Goal: Task Accomplishment & Management: Manage account settings

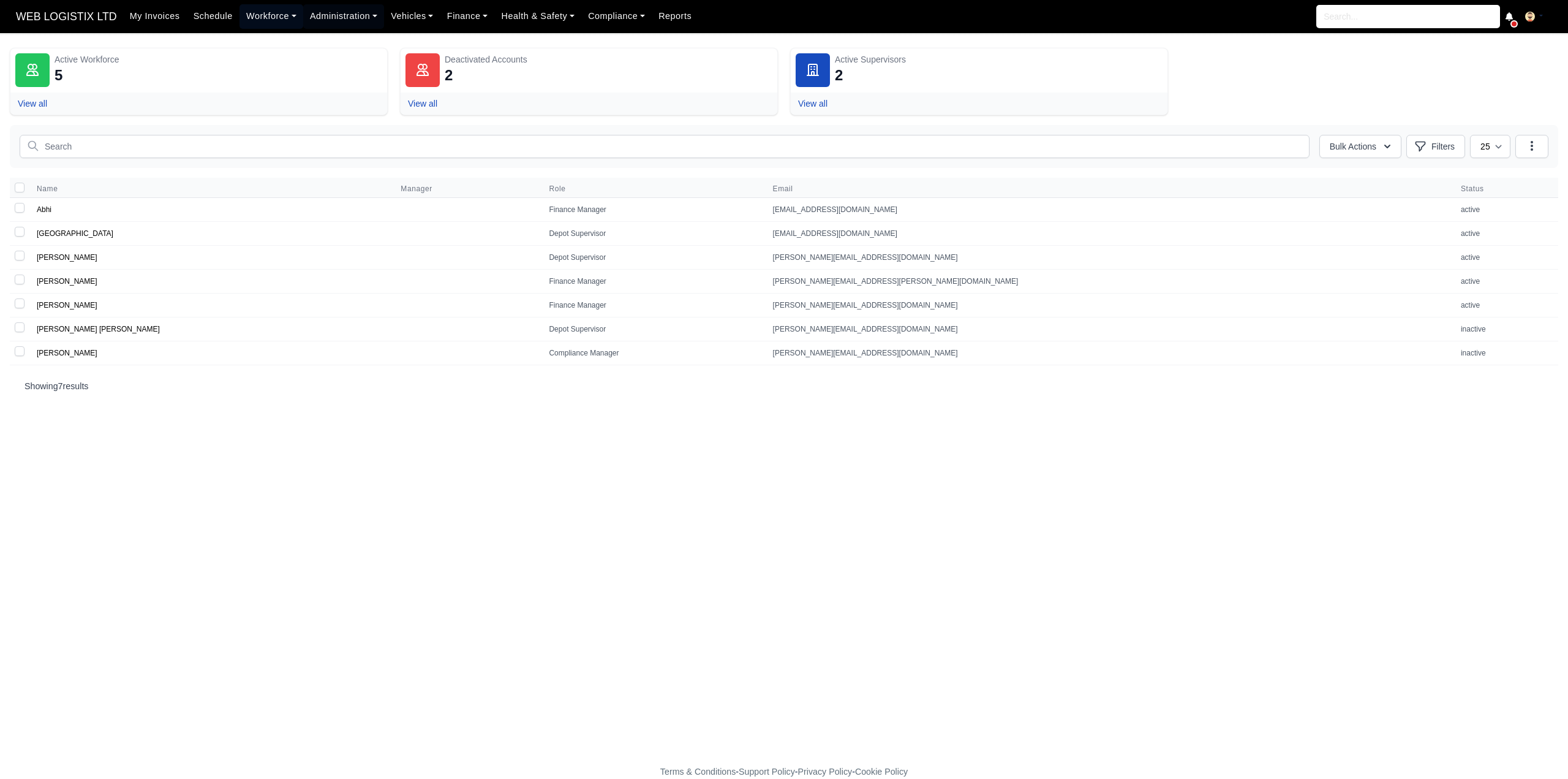
click at [260, 14] on link "Workforce" at bounding box center [271, 16] width 64 height 24
click at [255, 144] on link "Daily Timesheet" at bounding box center [294, 145] width 99 height 25
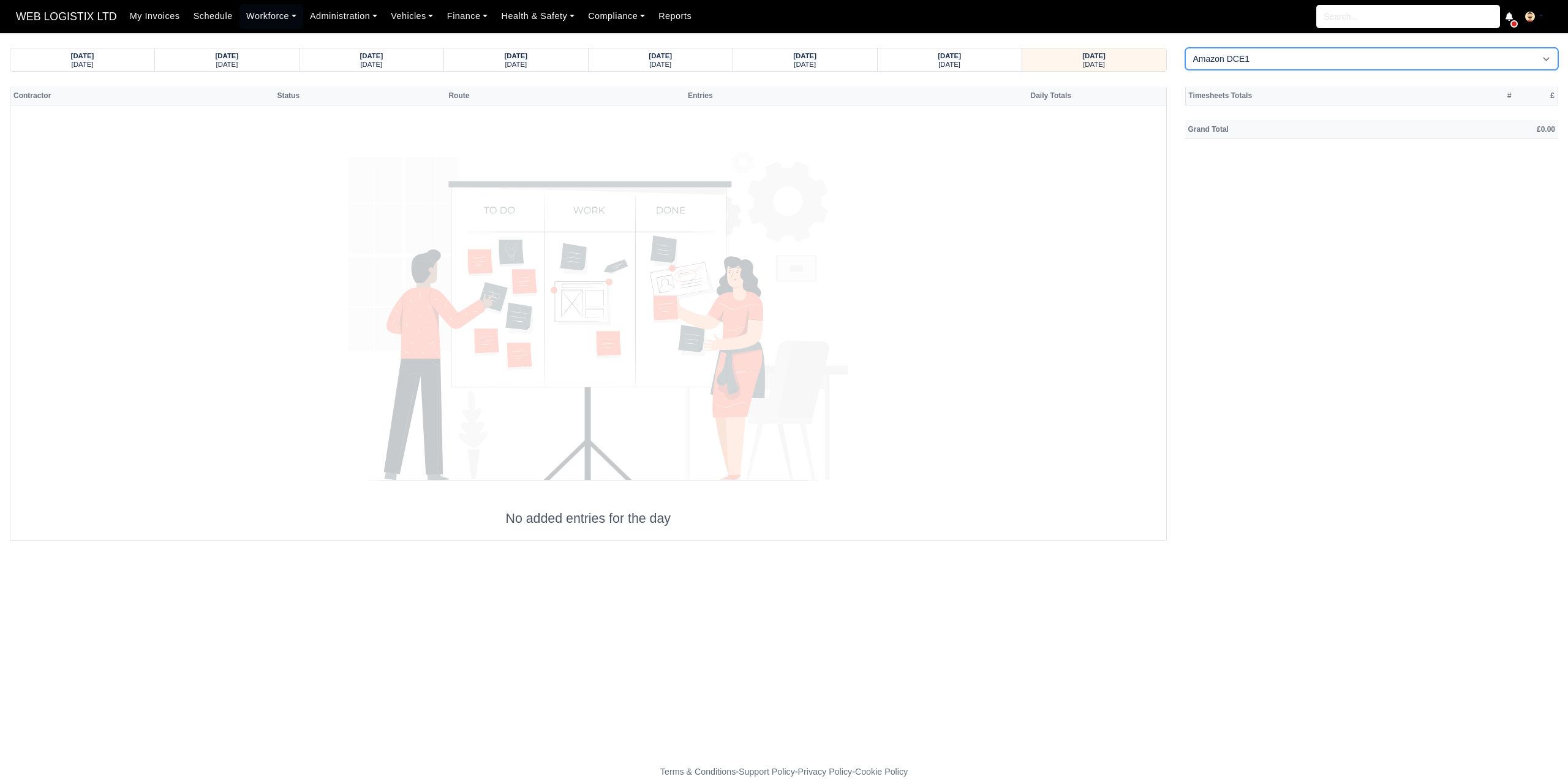
click at [1314, 63] on select "Amazon DCE1 DWN2 - Knowsley (DWN2) - Amazon Logistics (L34 7XL) DXM2 - Trafford…" at bounding box center [1372, 59] width 374 height 22
select select "1"
click at [1185, 48] on select "Amazon DCE1 DWN2 - Knowsley (DWN2) - Amazon Logistics (L34 7XL) DXM2 - Trafford…" at bounding box center [1372, 59] width 374 height 22
click at [982, 65] on div "Sunday" at bounding box center [950, 63] width 121 height 8
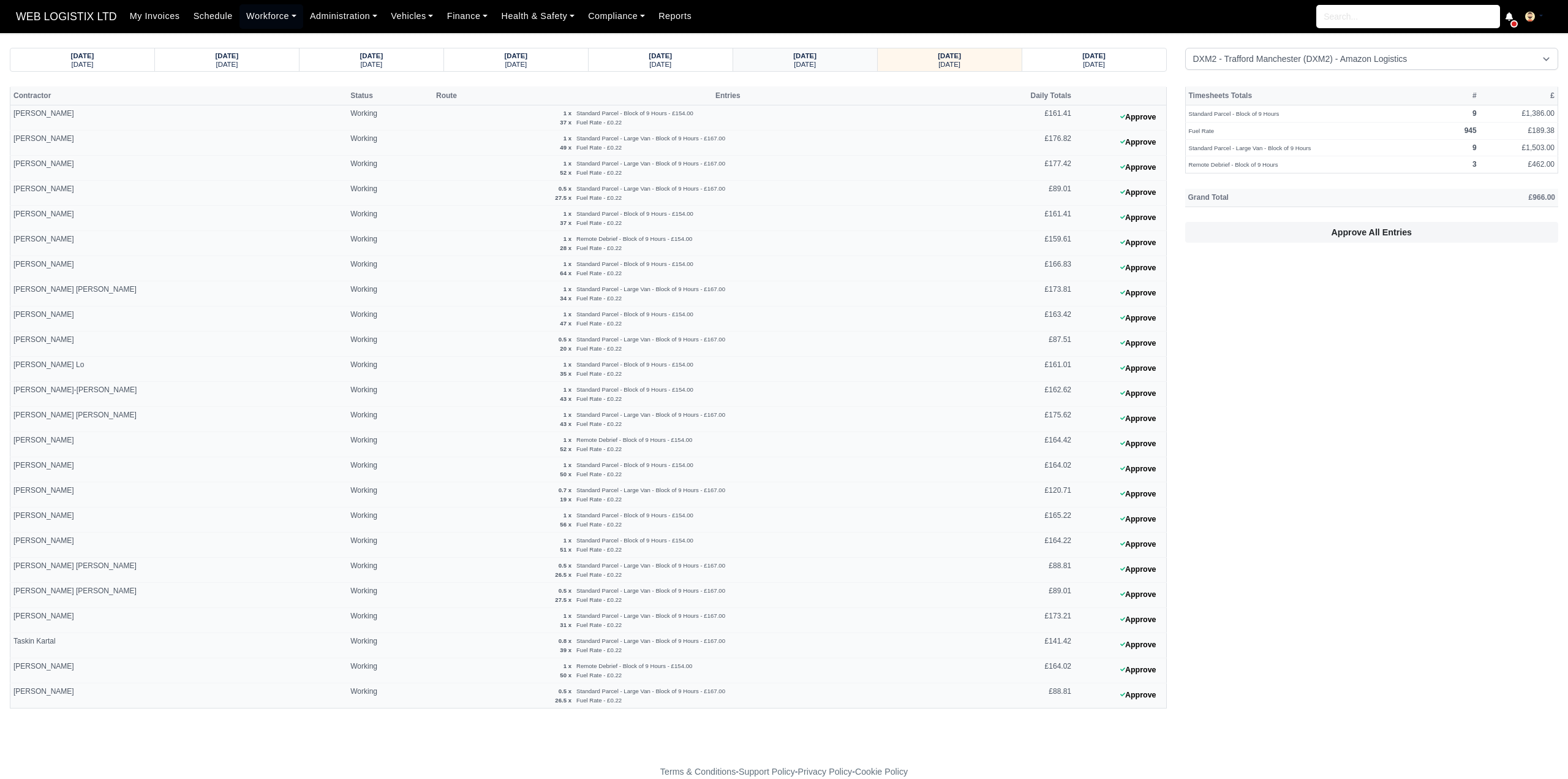
click at [816, 58] on strong "09/08/2025" at bounding box center [805, 56] width 23 height 8
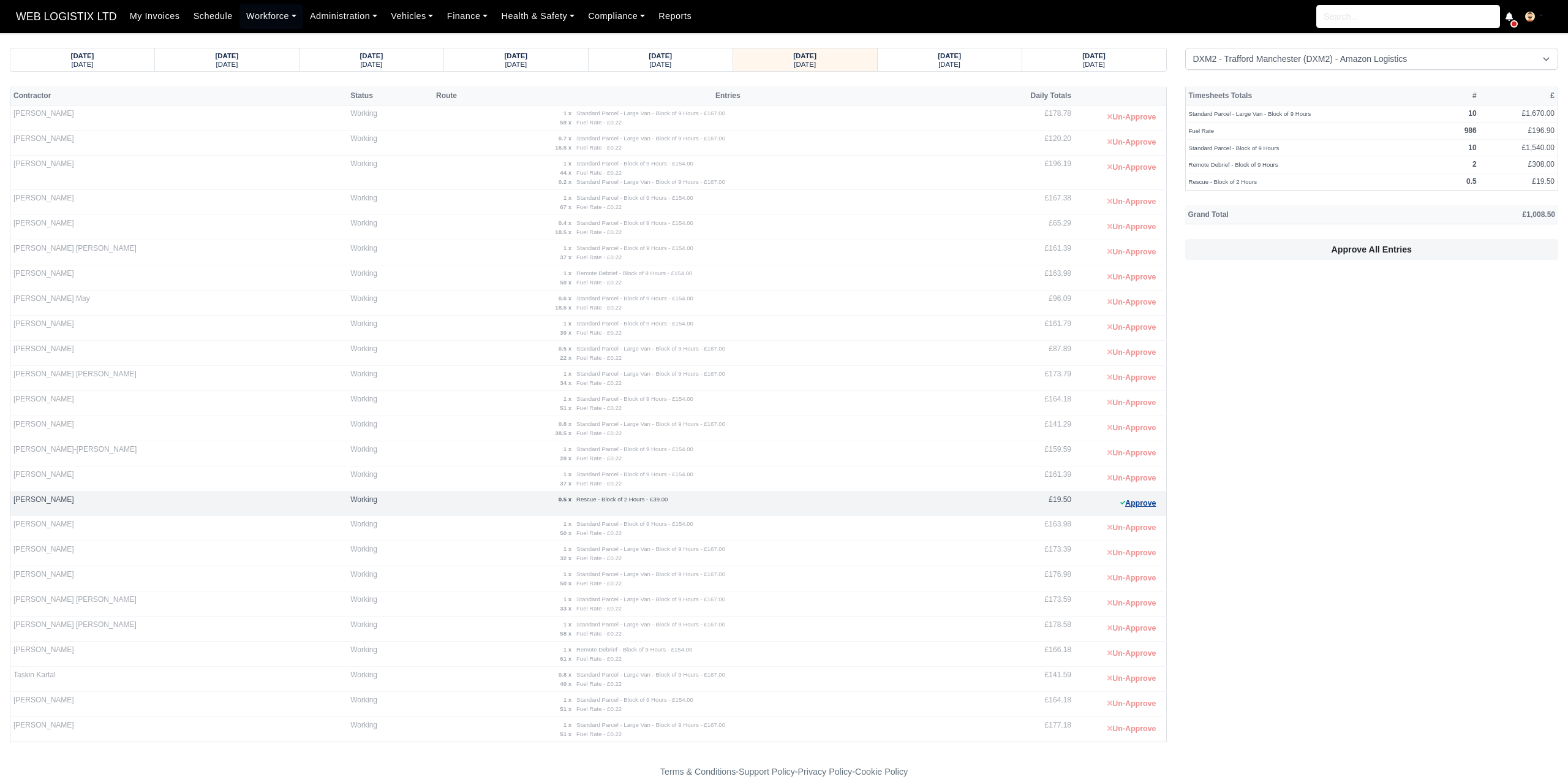
click at [1140, 499] on button "Approve" at bounding box center [1138, 503] width 49 height 18
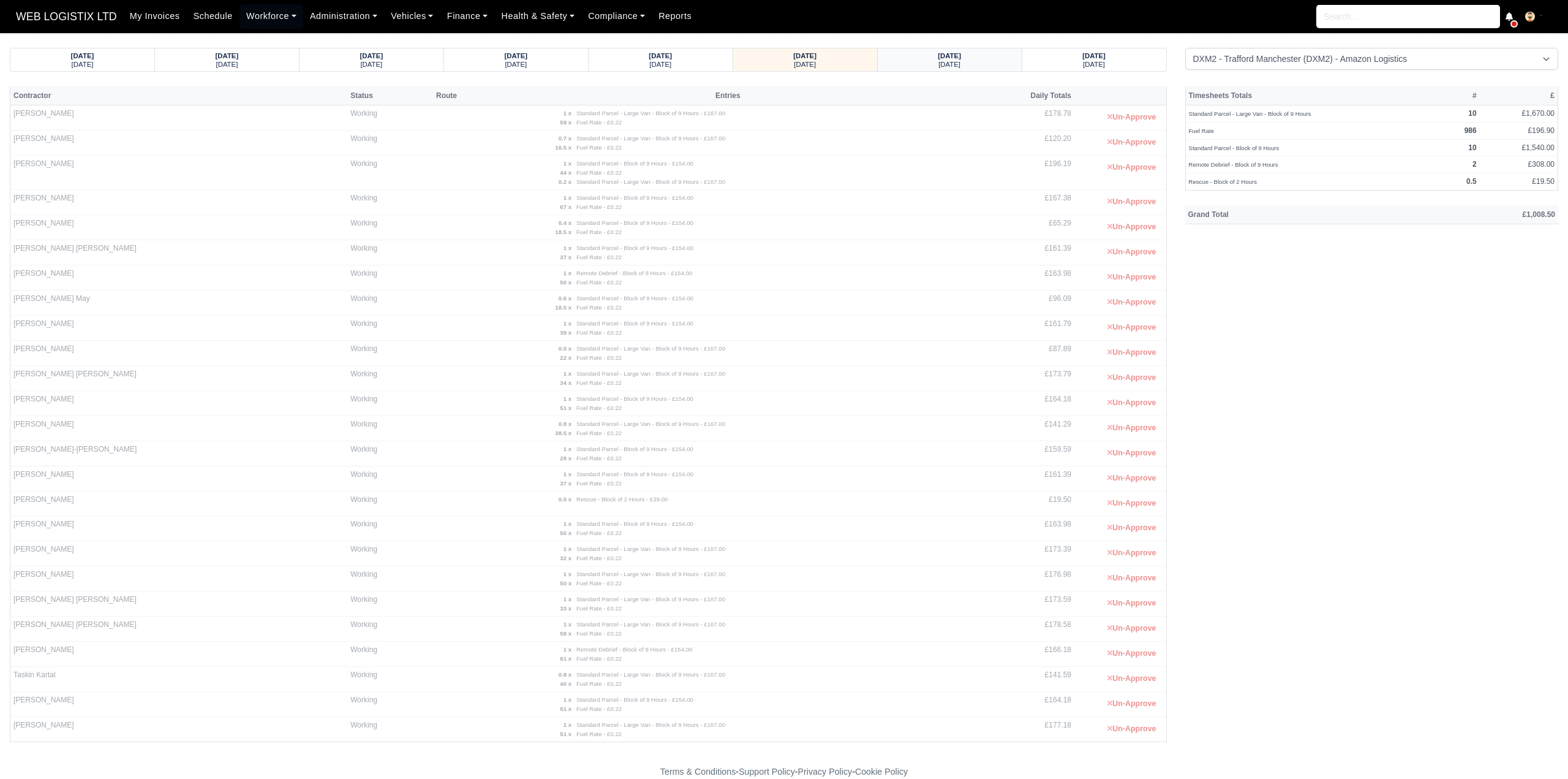
click at [952, 65] on small "Sunday" at bounding box center [949, 64] width 22 height 8
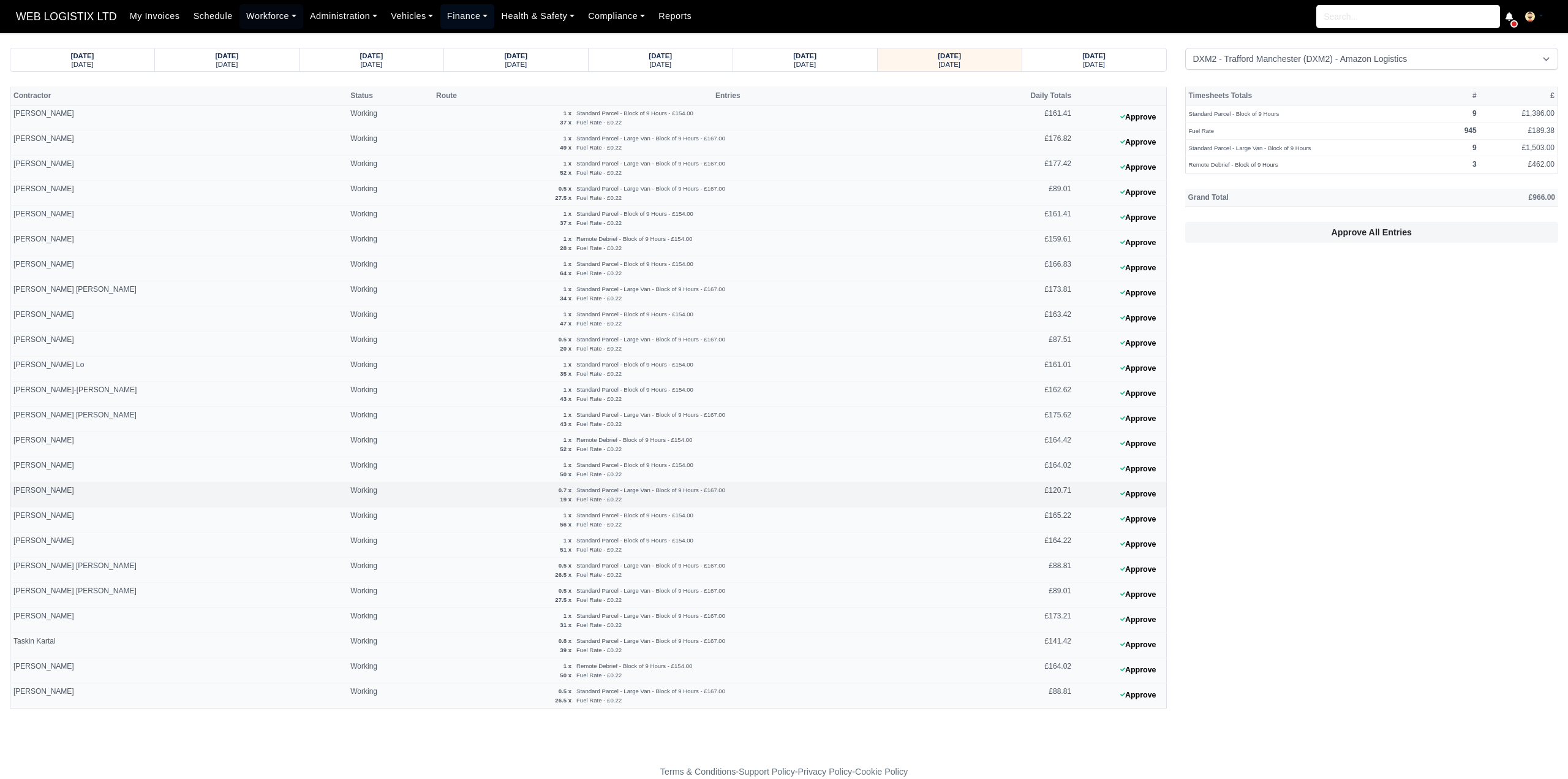
click at [457, 20] on link "Finance" at bounding box center [467, 16] width 54 height 24
click at [627, 33] on nav "WEB LOGISTIX LTD My Invoices Schedule Workforce Manpower Expiring Documents Lea…" at bounding box center [784, 17] width 1568 height 33
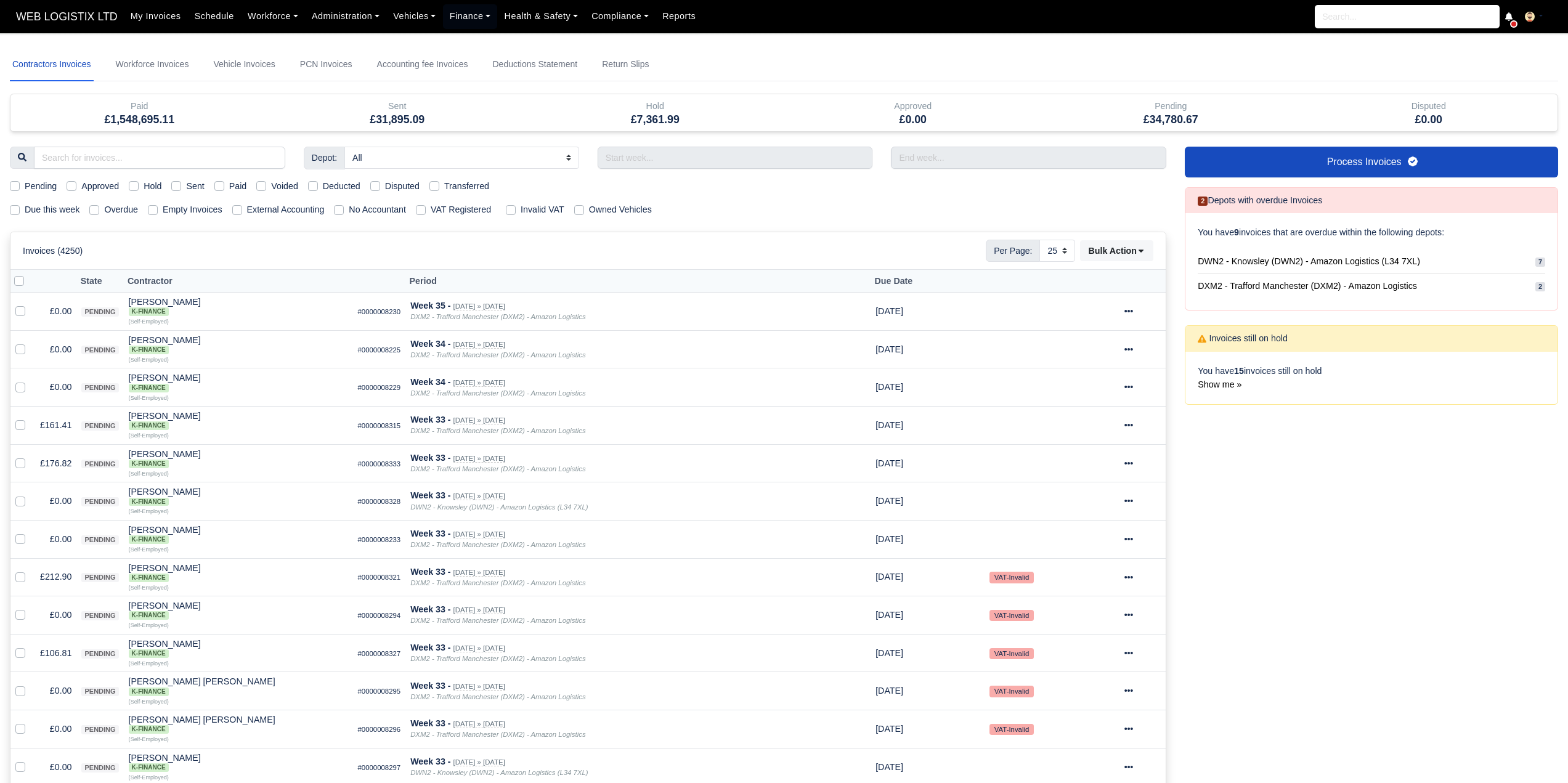
select select "25"
click at [688, 162] on input "text" at bounding box center [735, 158] width 275 height 22
type input "[DATE] - [DATE]"
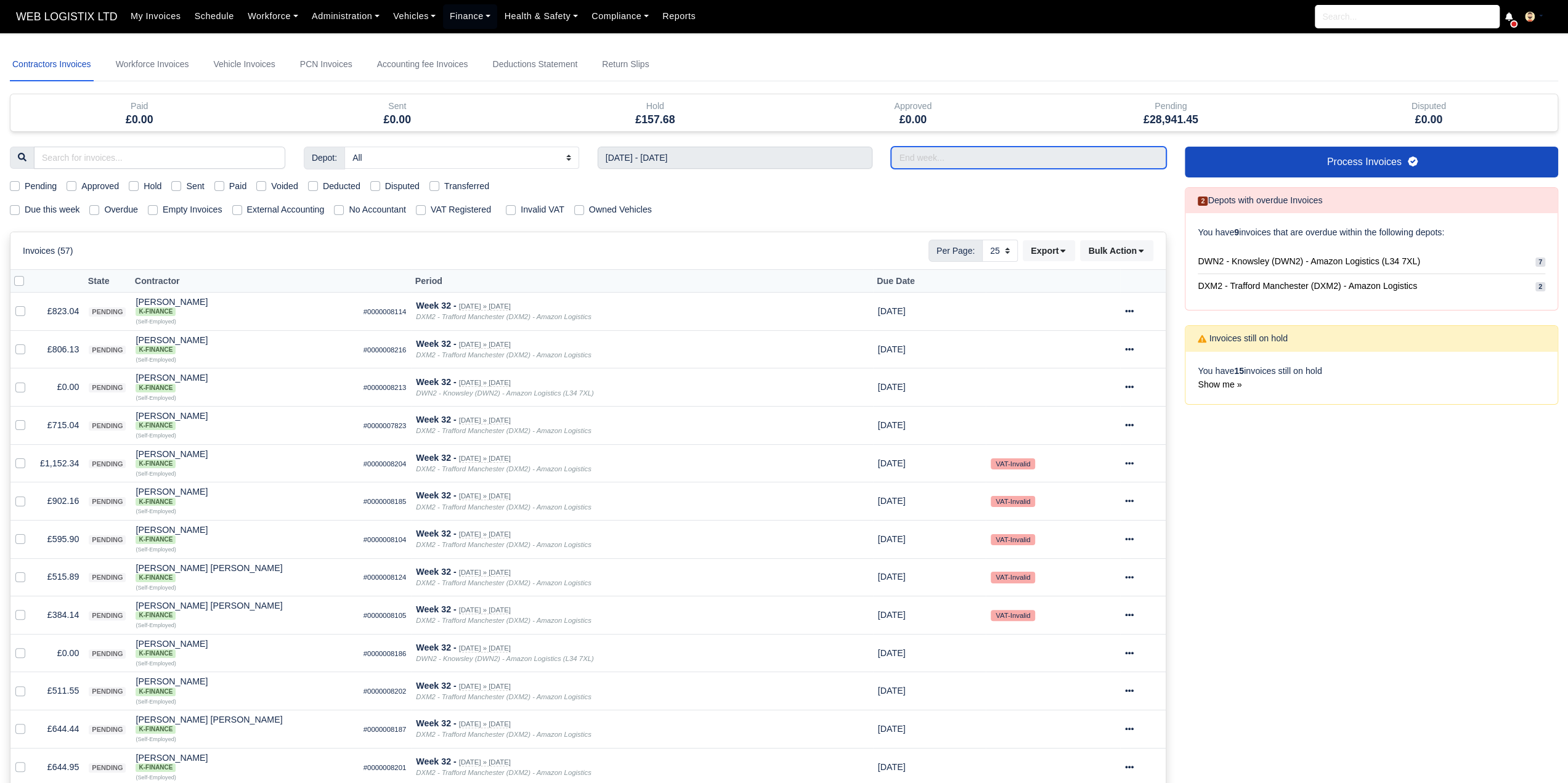
click at [993, 157] on input "text" at bounding box center [1029, 158] width 275 height 22
click at [955, 247] on td "4" at bounding box center [949, 246] width 19 height 16
type input "03/08/2025 - 09/08/2025"
click at [1277, 336] on h6 "Invoices still on hold" at bounding box center [1242, 338] width 90 height 10
click at [1244, 379] on div "Show me »" at bounding box center [1371, 384] width 348 height 14
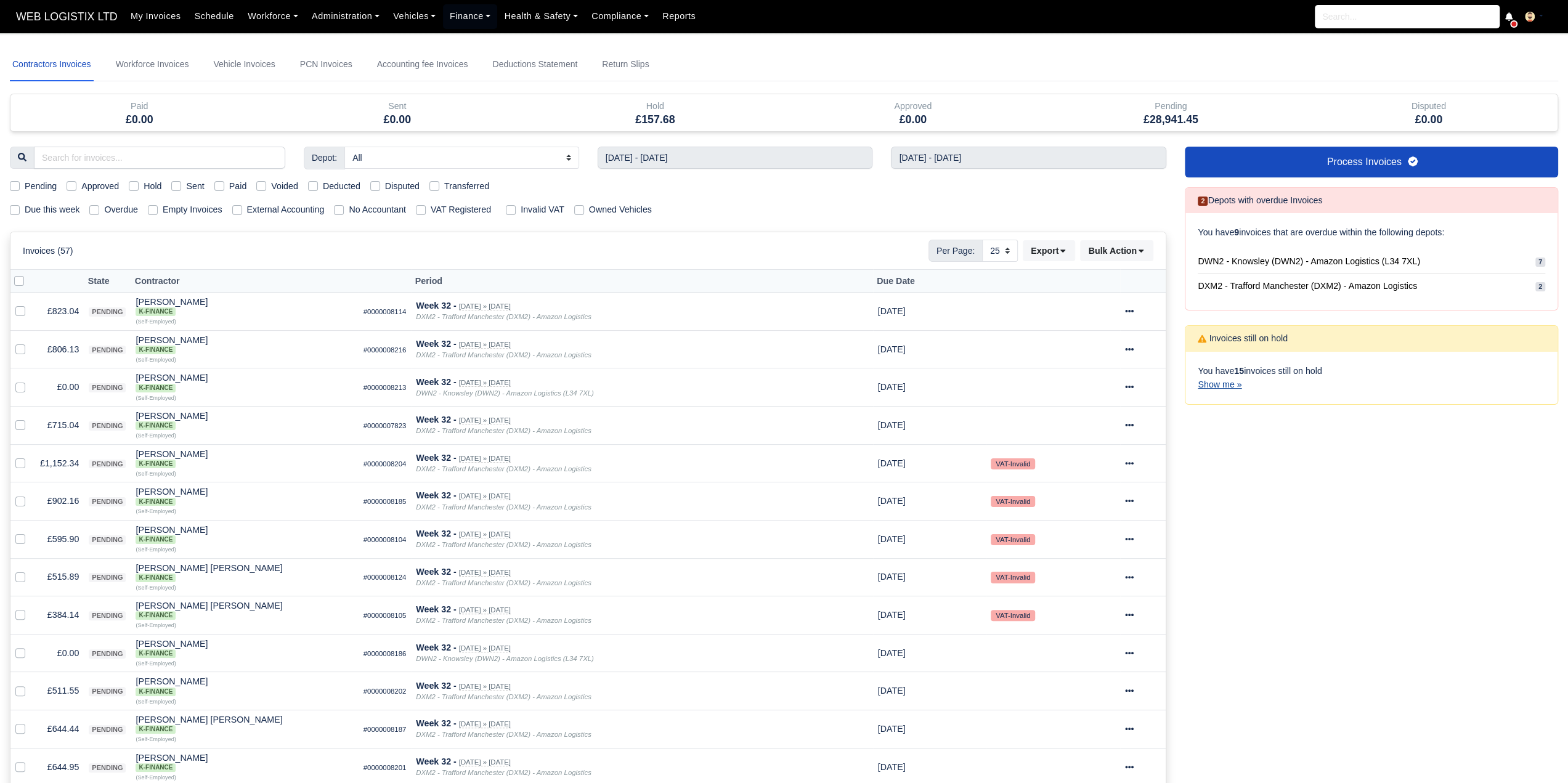
click at [1221, 386] on link "Show me »" at bounding box center [1219, 384] width 44 height 10
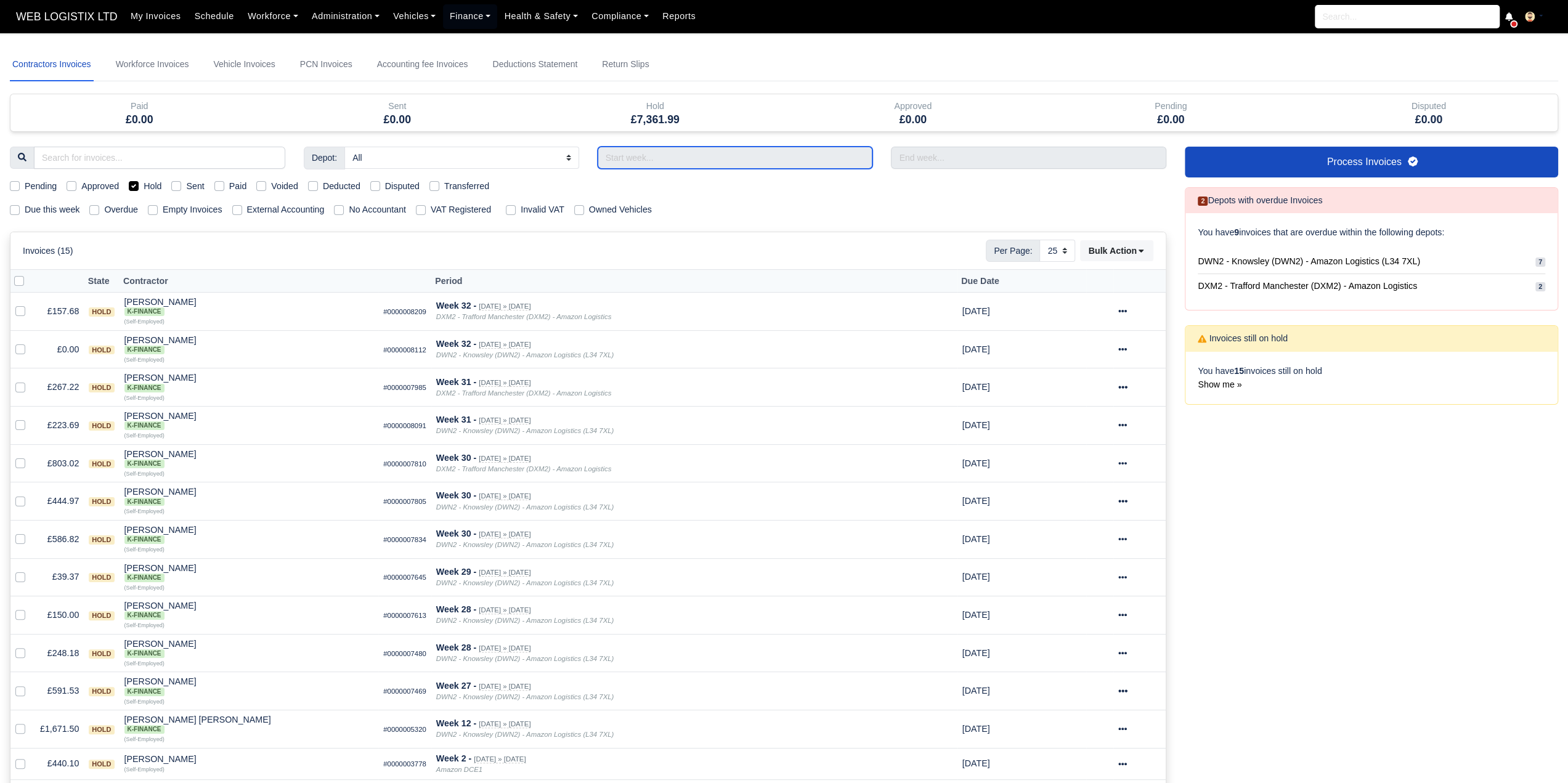
click at [654, 158] on input "text" at bounding box center [735, 158] width 275 height 22
type input "03/08/2025 - 09/08/2025"
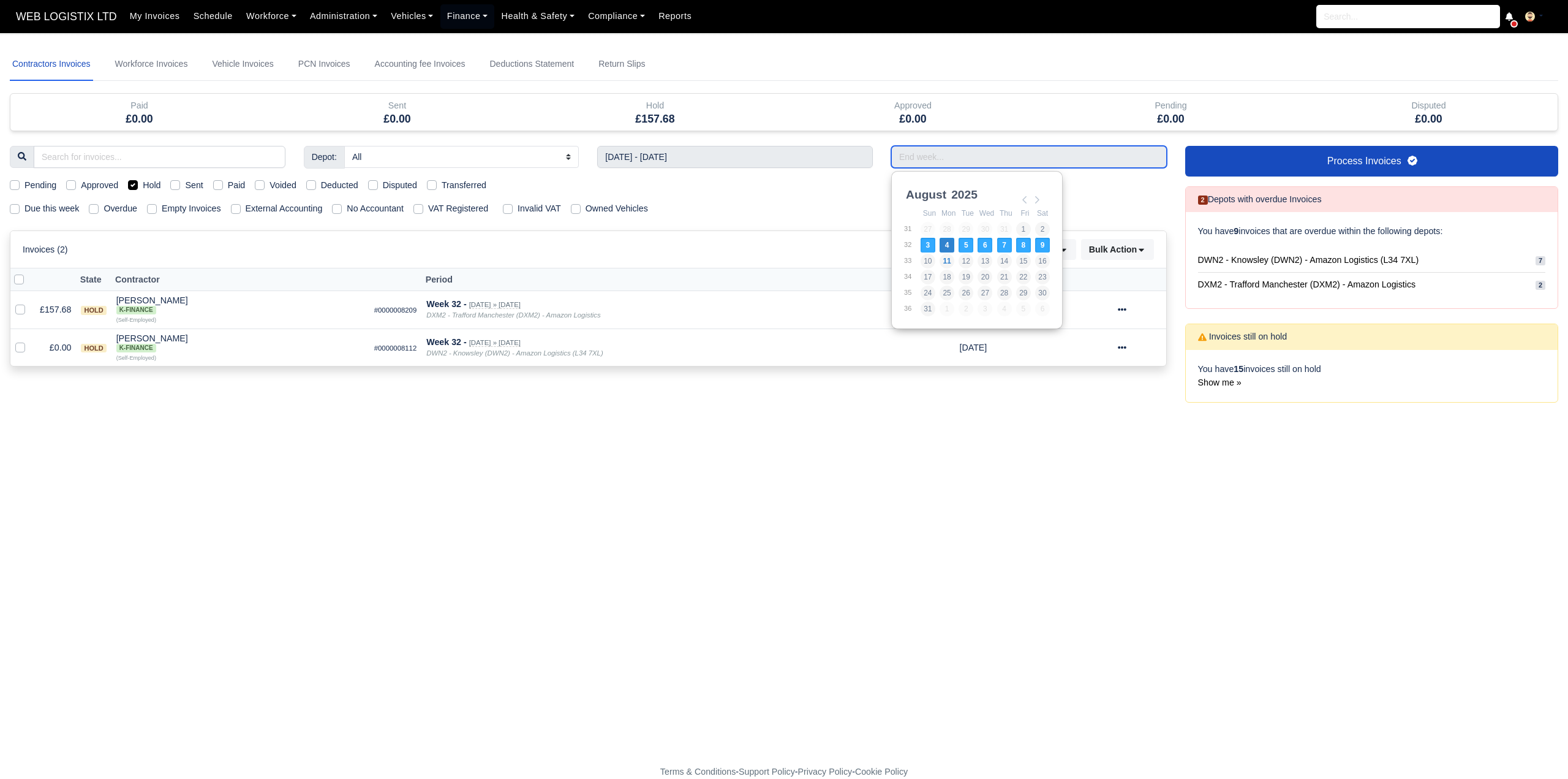
click at [903, 155] on input "Use the arrow keys to pick a date" at bounding box center [1029, 157] width 276 height 22
type input "03/08/2025 - 09/08/2025"
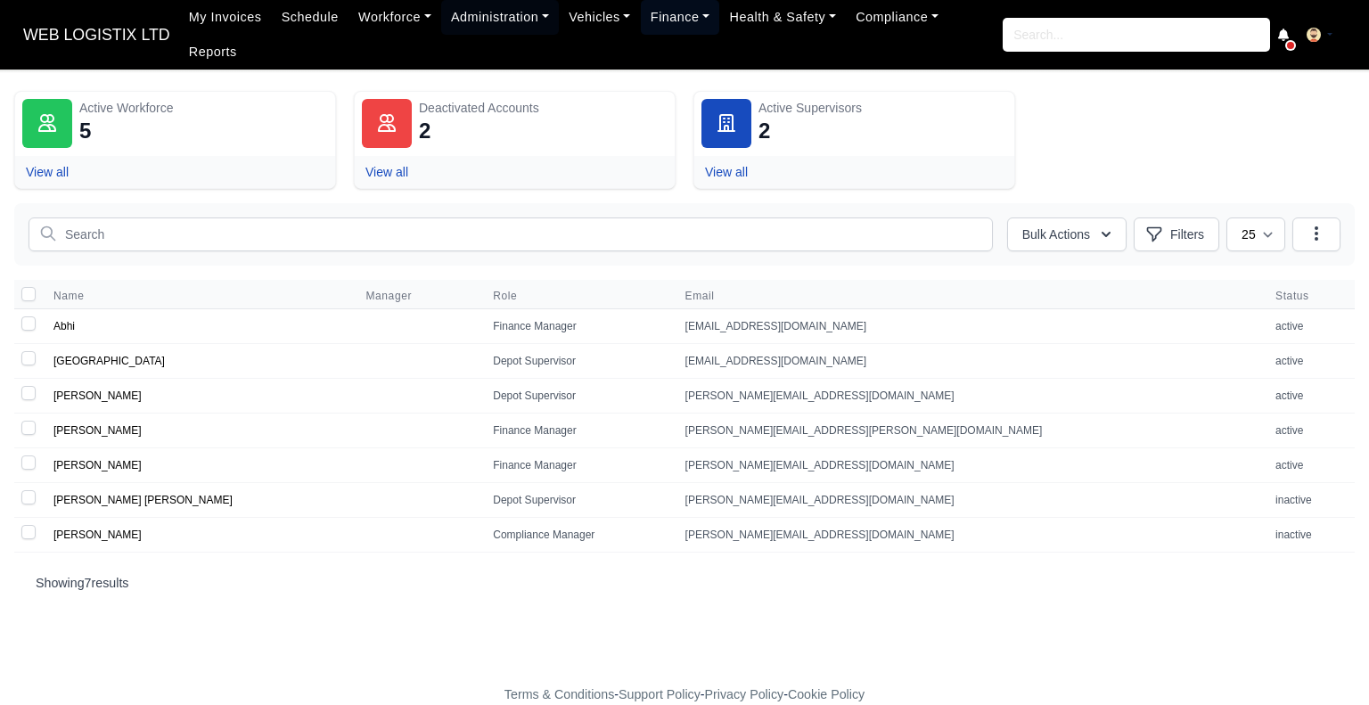
click at [680, 29] on link "Finance" at bounding box center [680, 17] width 79 height 35
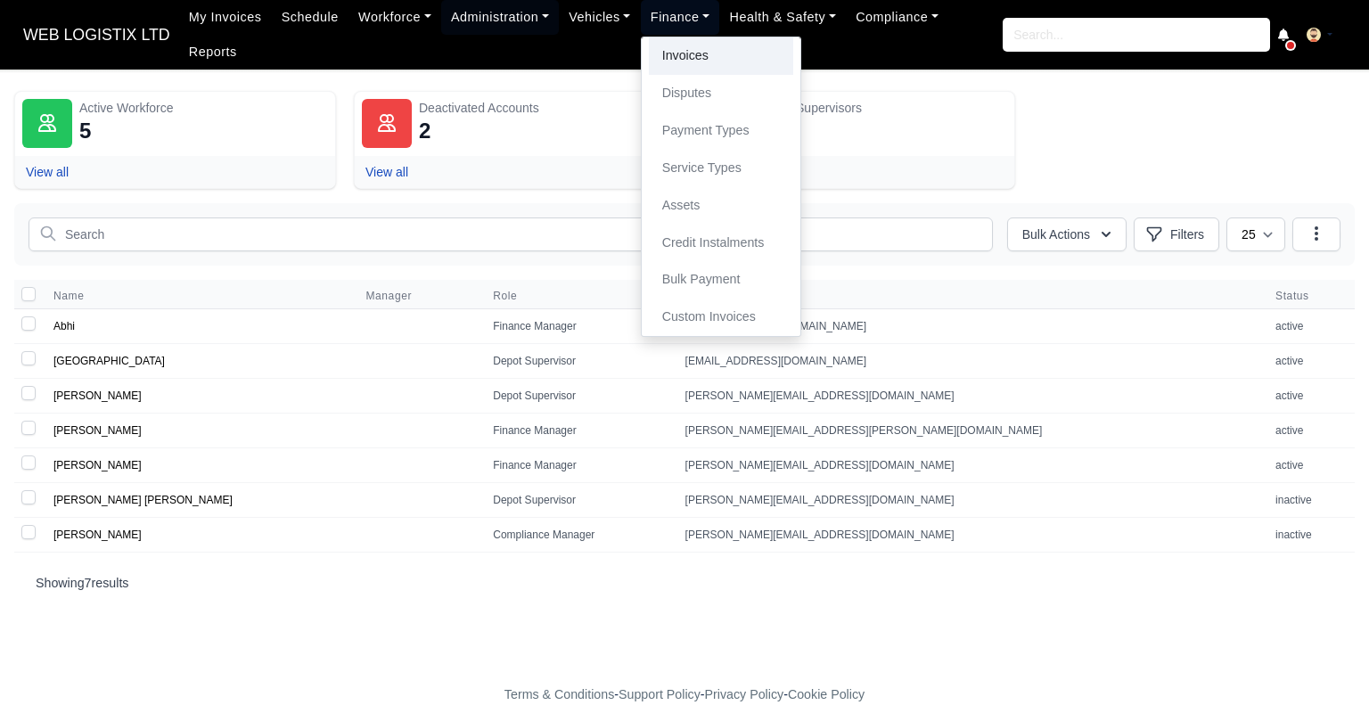
click at [681, 56] on link "Invoices" at bounding box center [721, 55] width 144 height 37
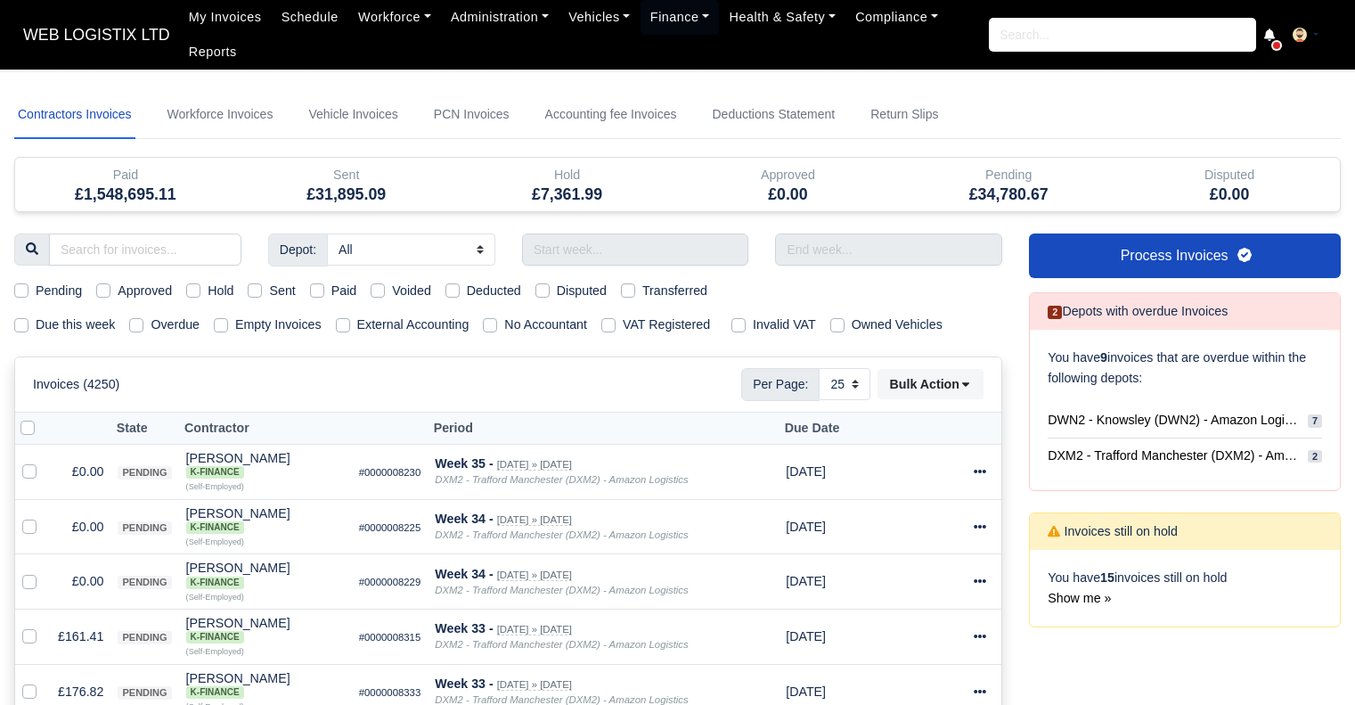
select select "25"
click at [665, 247] on input "text" at bounding box center [635, 249] width 227 height 32
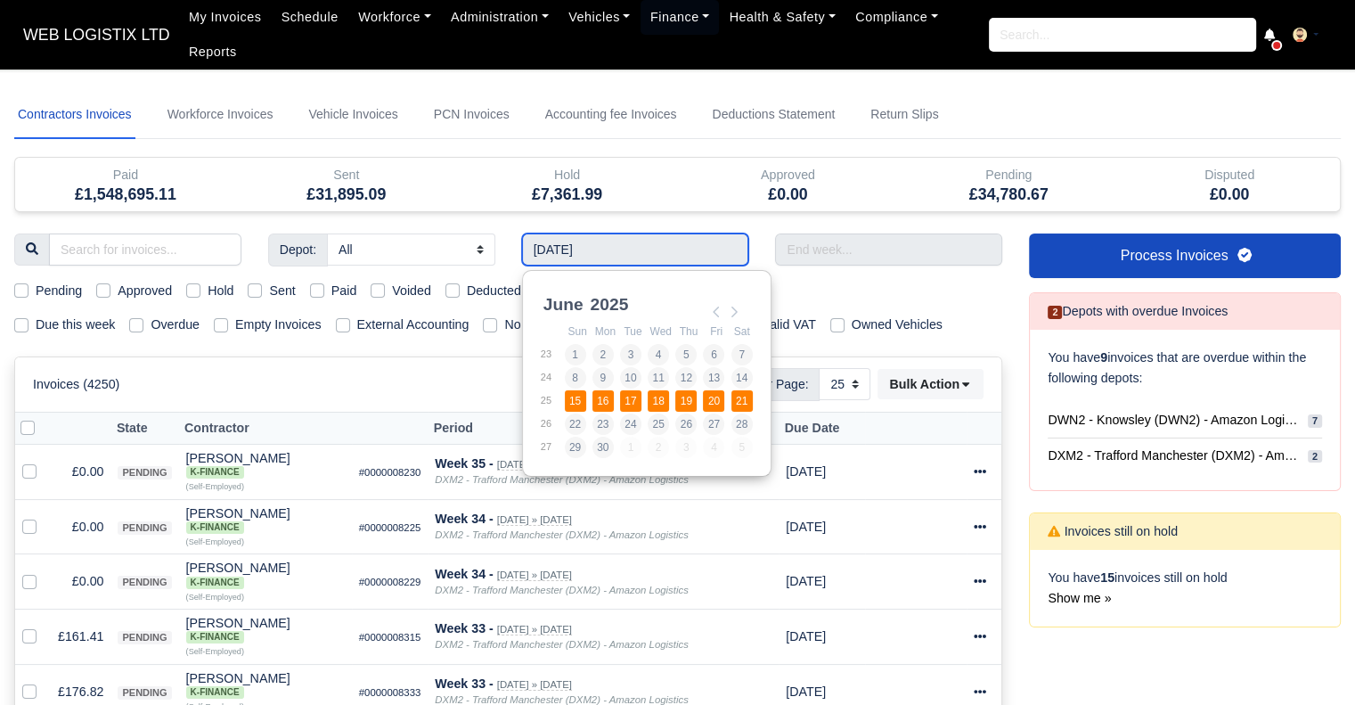
type input "15/06/2025 - 21/06/2025"
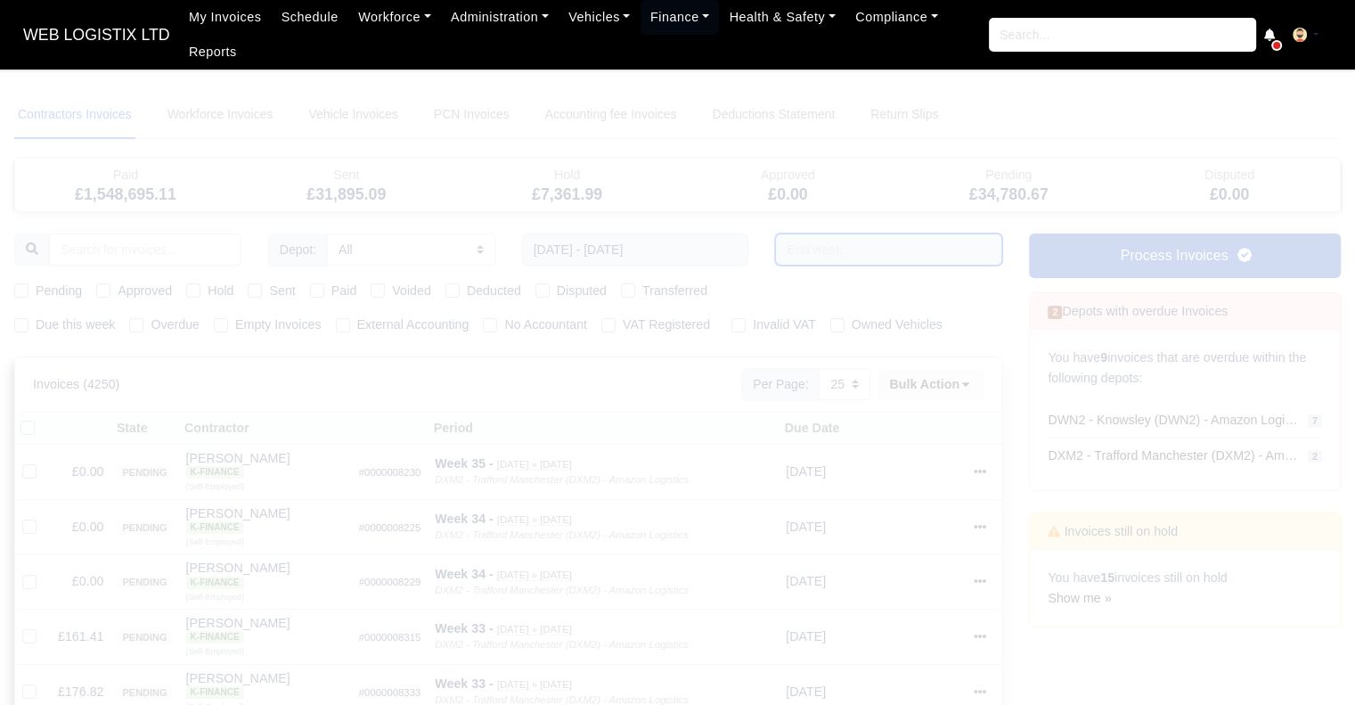
click at [827, 244] on input "text" at bounding box center [888, 249] width 227 height 32
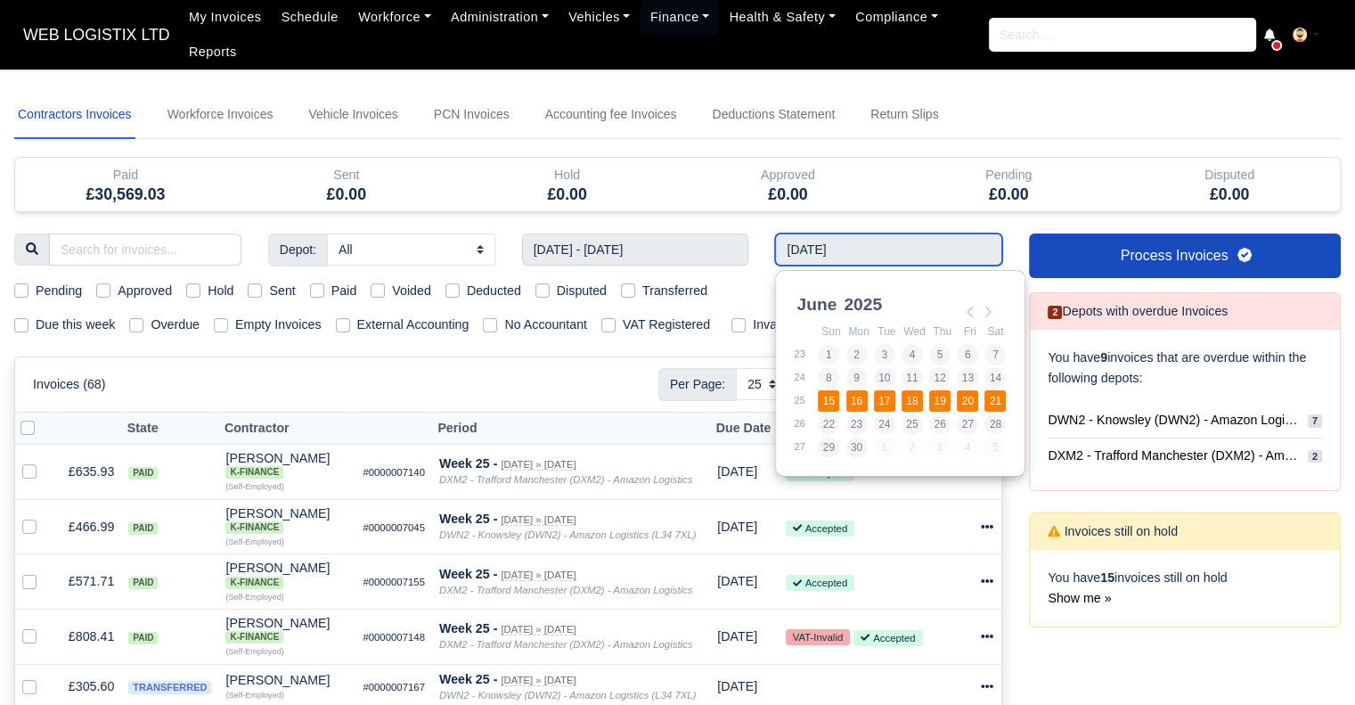
type input "15/06/2025 - 21/06/2025"
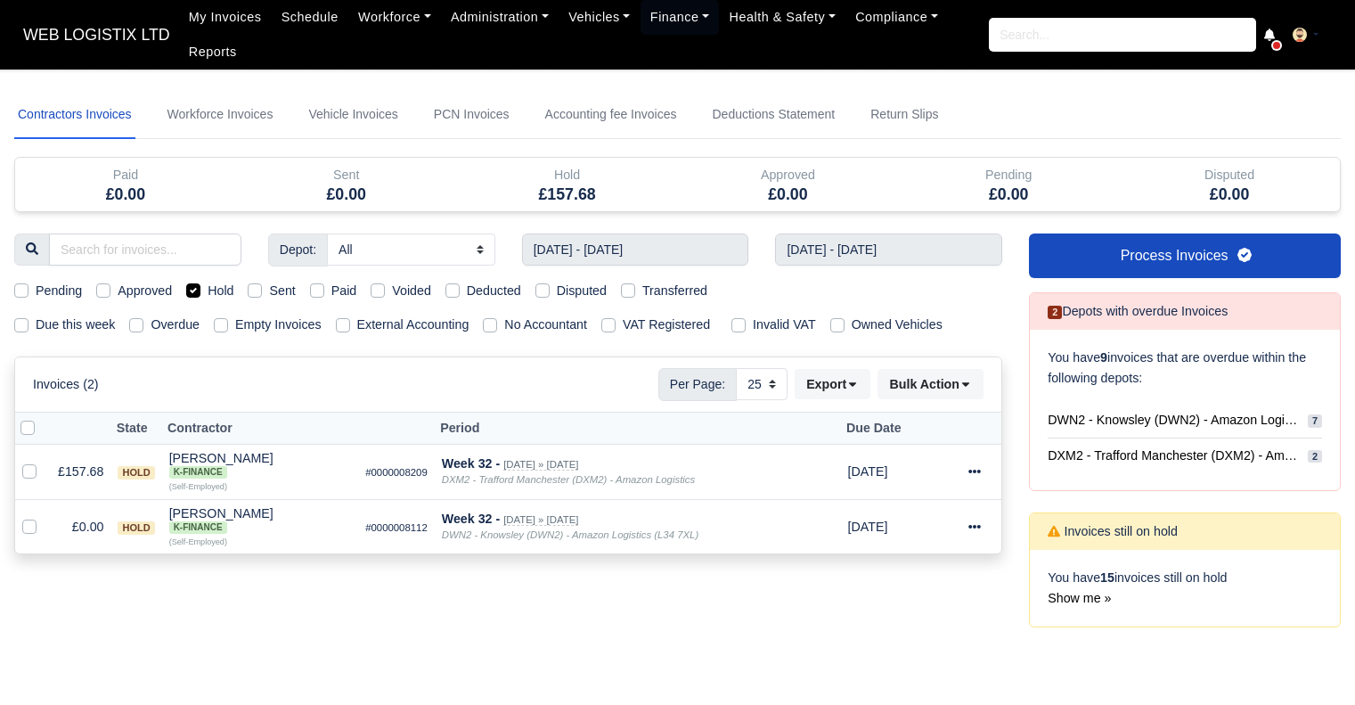
select select "25"
click at [208, 290] on label "Hold" at bounding box center [221, 291] width 26 height 20
click at [194, 290] on input "Hold" at bounding box center [193, 288] width 14 height 14
checkbox input "false"
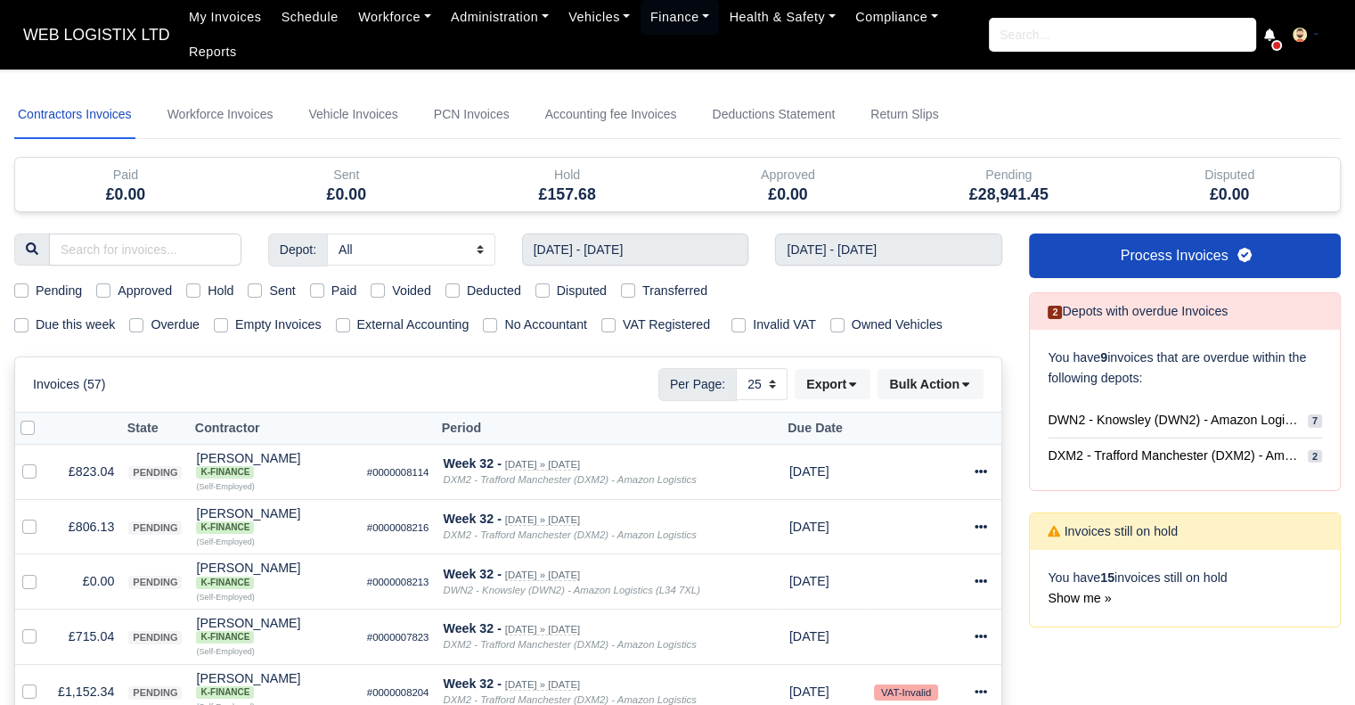
click at [235, 323] on label "Empty Invoices" at bounding box center [278, 325] width 86 height 20
click at [214, 323] on input "Empty Invoices" at bounding box center [221, 322] width 14 height 14
checkbox input "true"
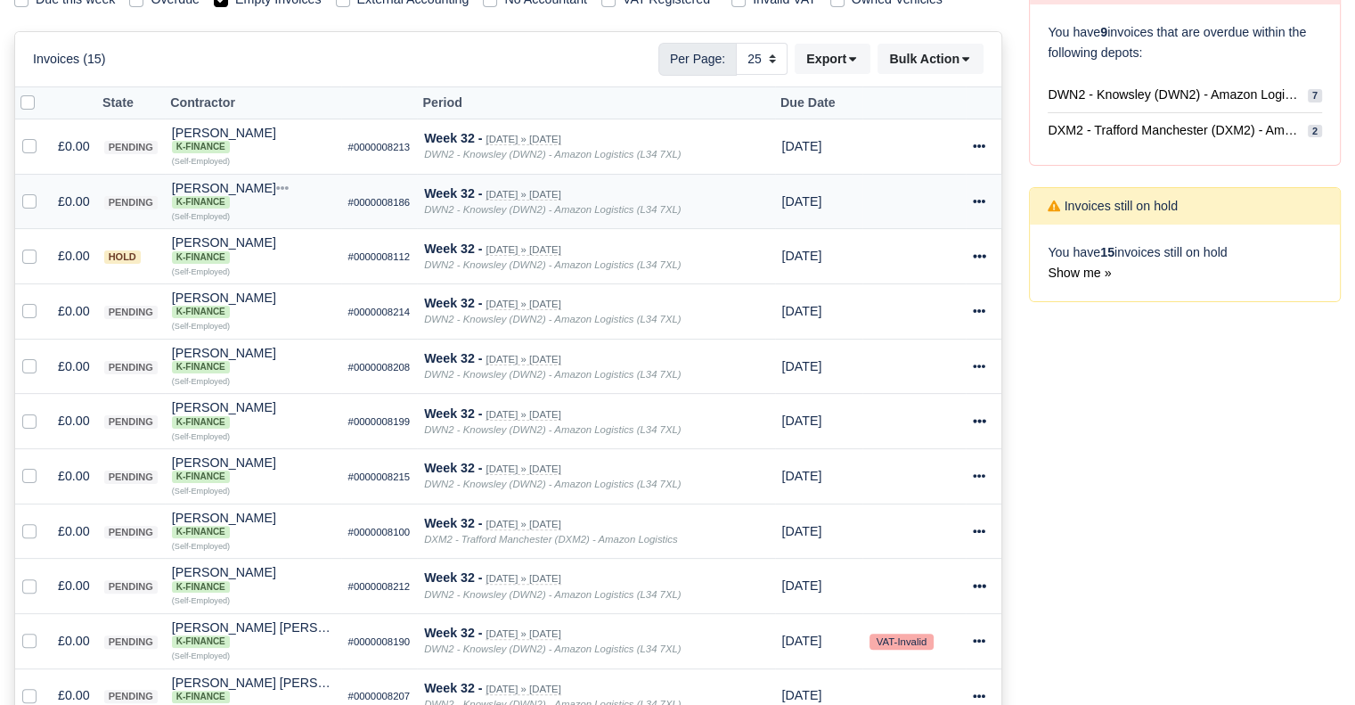
scroll to position [356, 0]
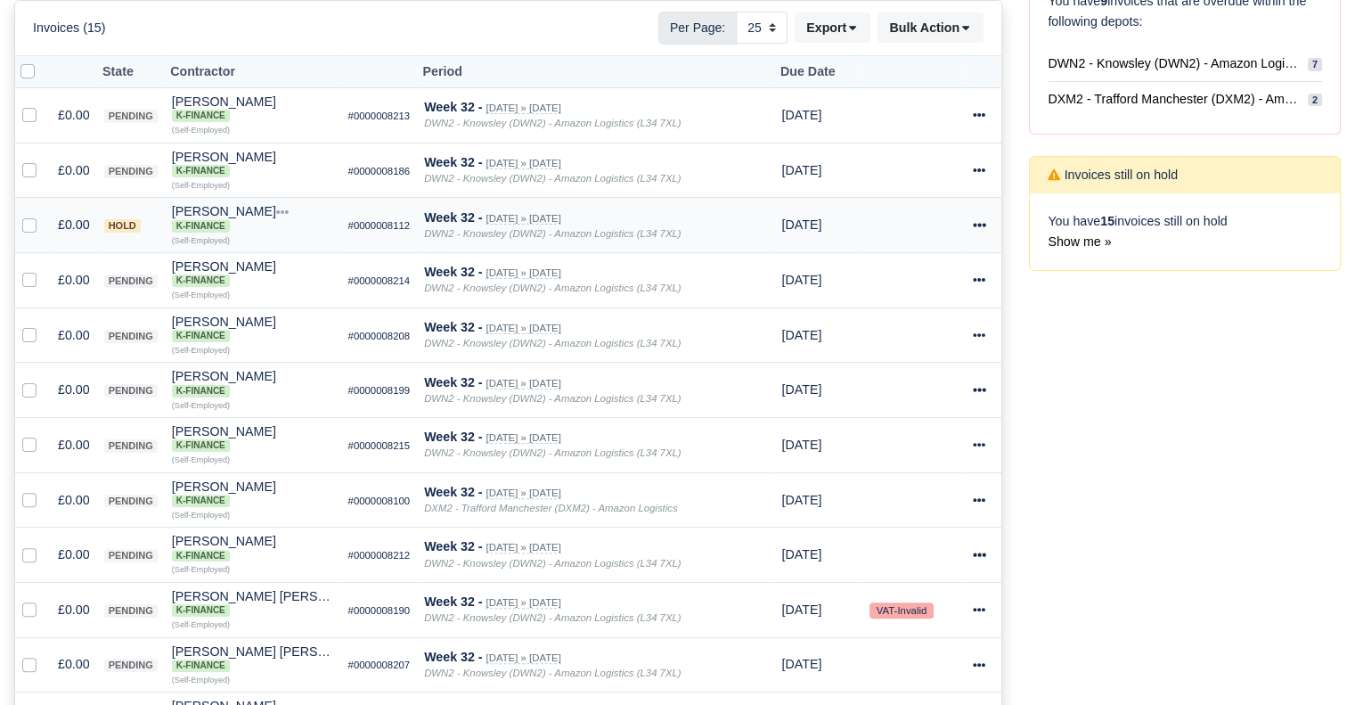
click at [983, 222] on icon at bounding box center [979, 224] width 12 height 12
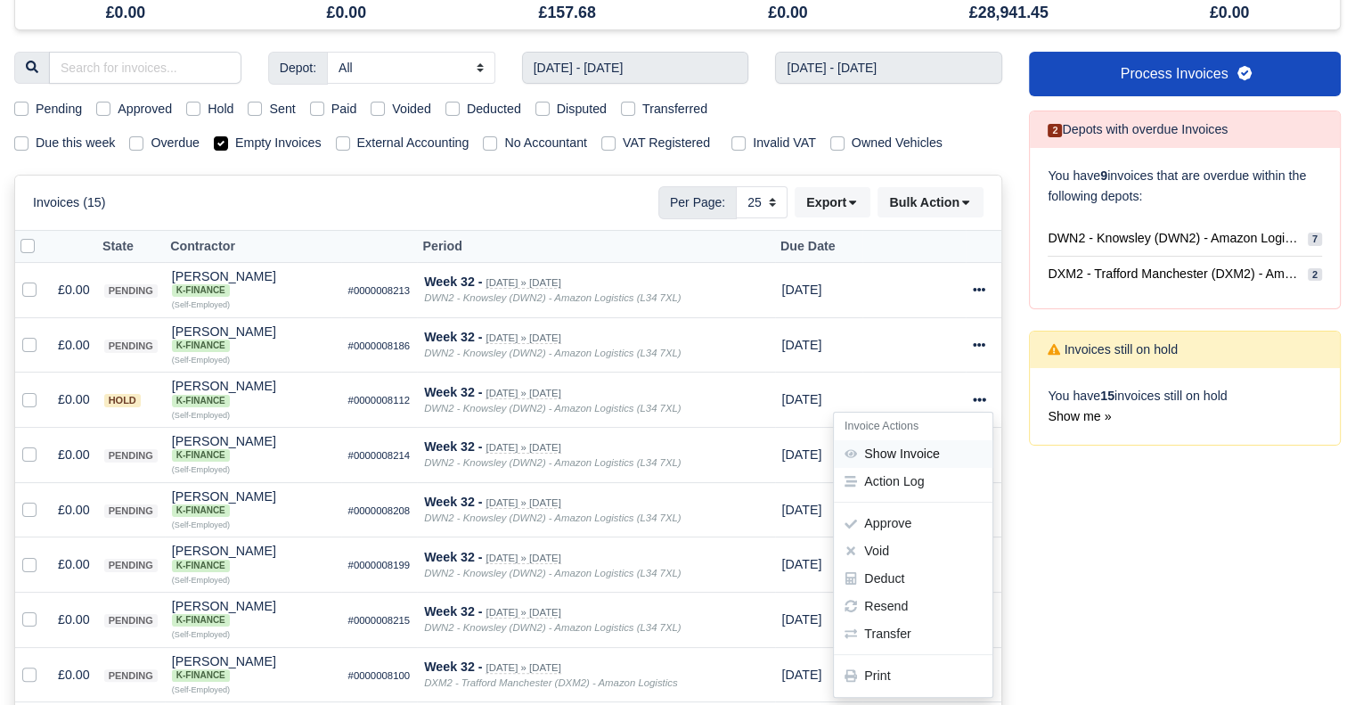
scroll to position [178, 0]
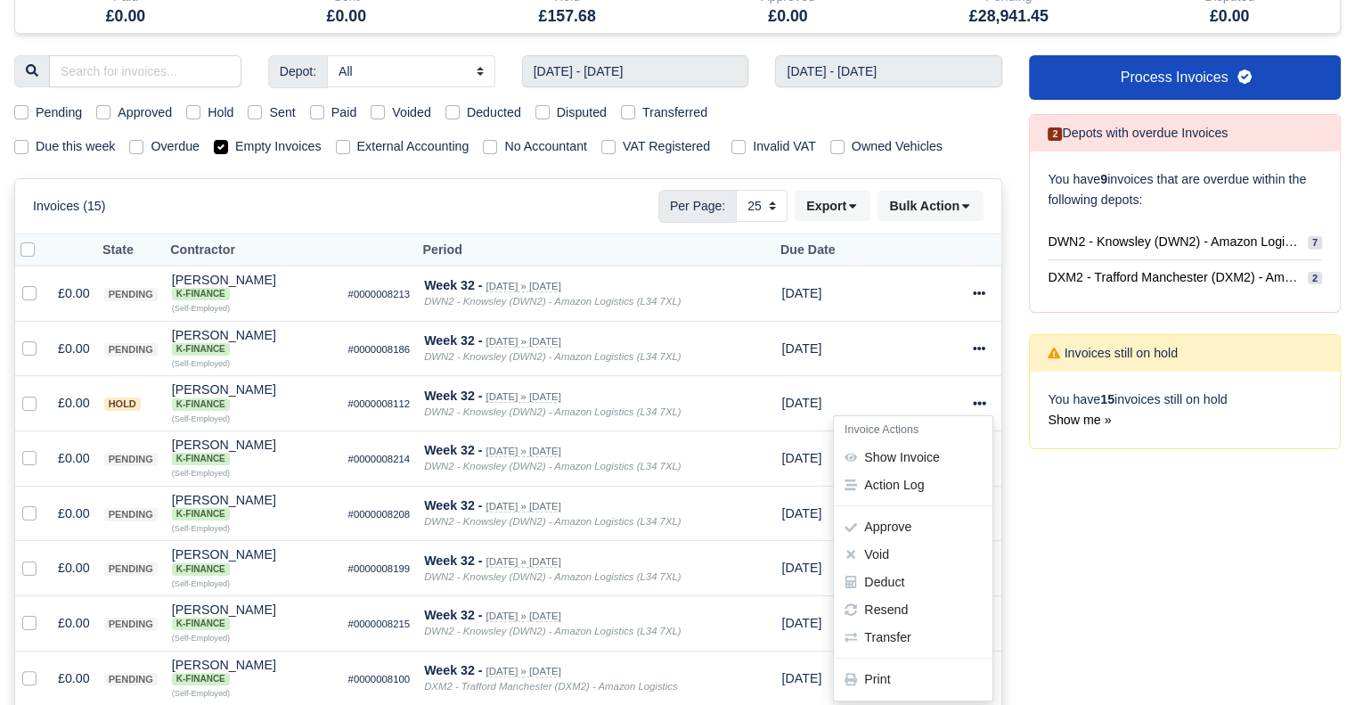
click at [42, 240] on label at bounding box center [42, 240] width 0 height 0
click at [25, 249] on input "checkbox" at bounding box center [27, 247] width 14 height 14
checkbox input "true"
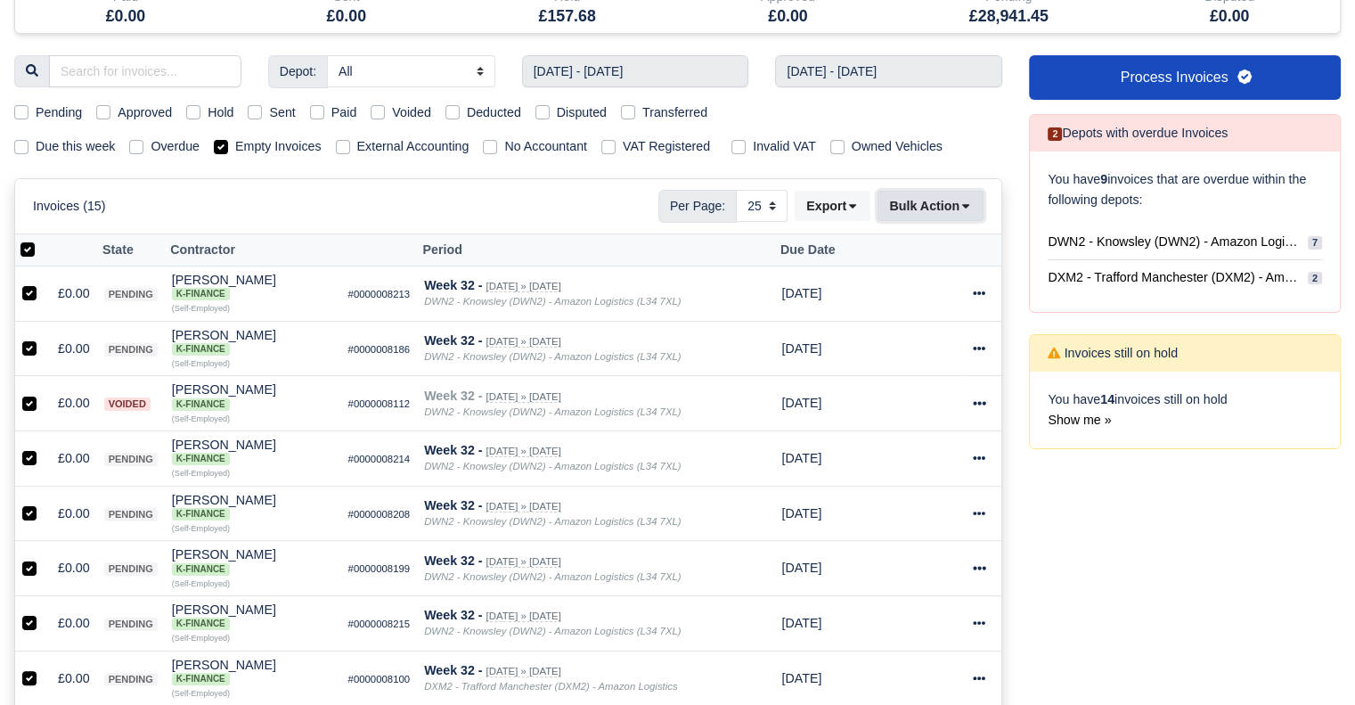
click at [958, 206] on button "Bulk Action" at bounding box center [931, 206] width 106 height 30
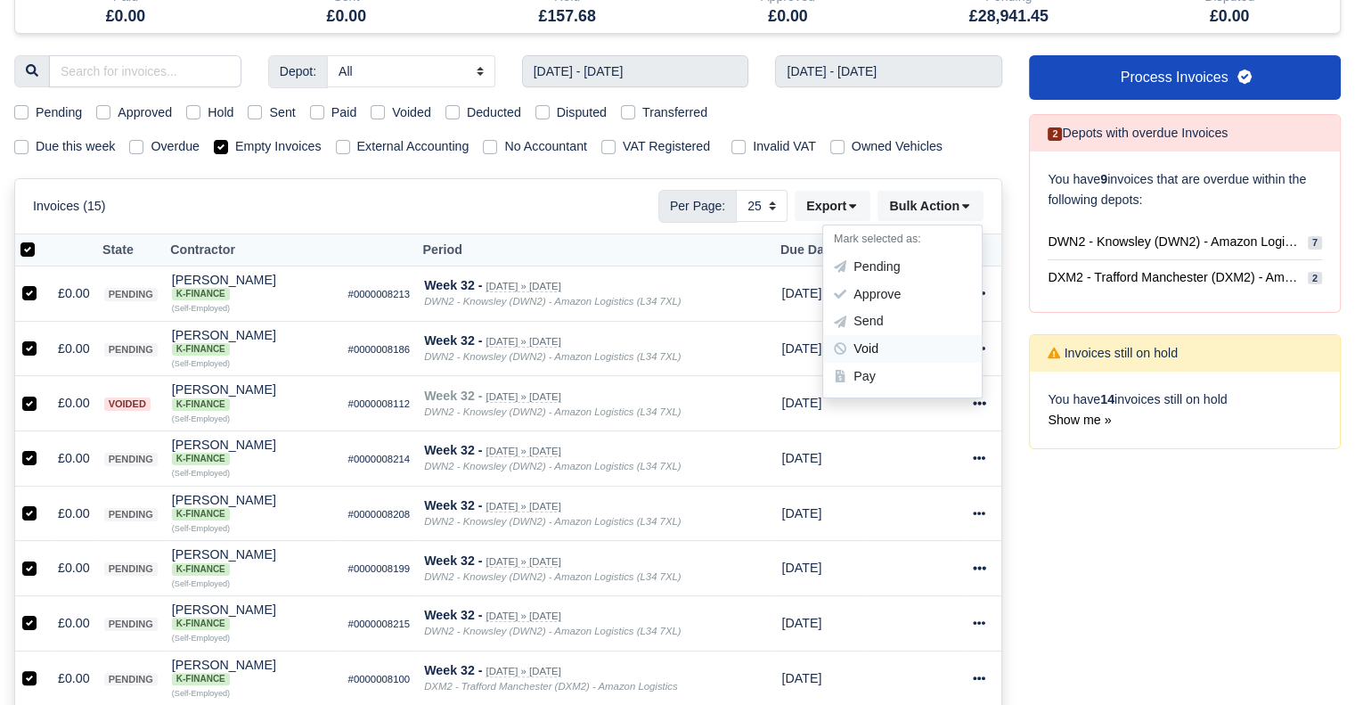
click at [941, 351] on div "Void" at bounding box center [902, 350] width 159 height 28
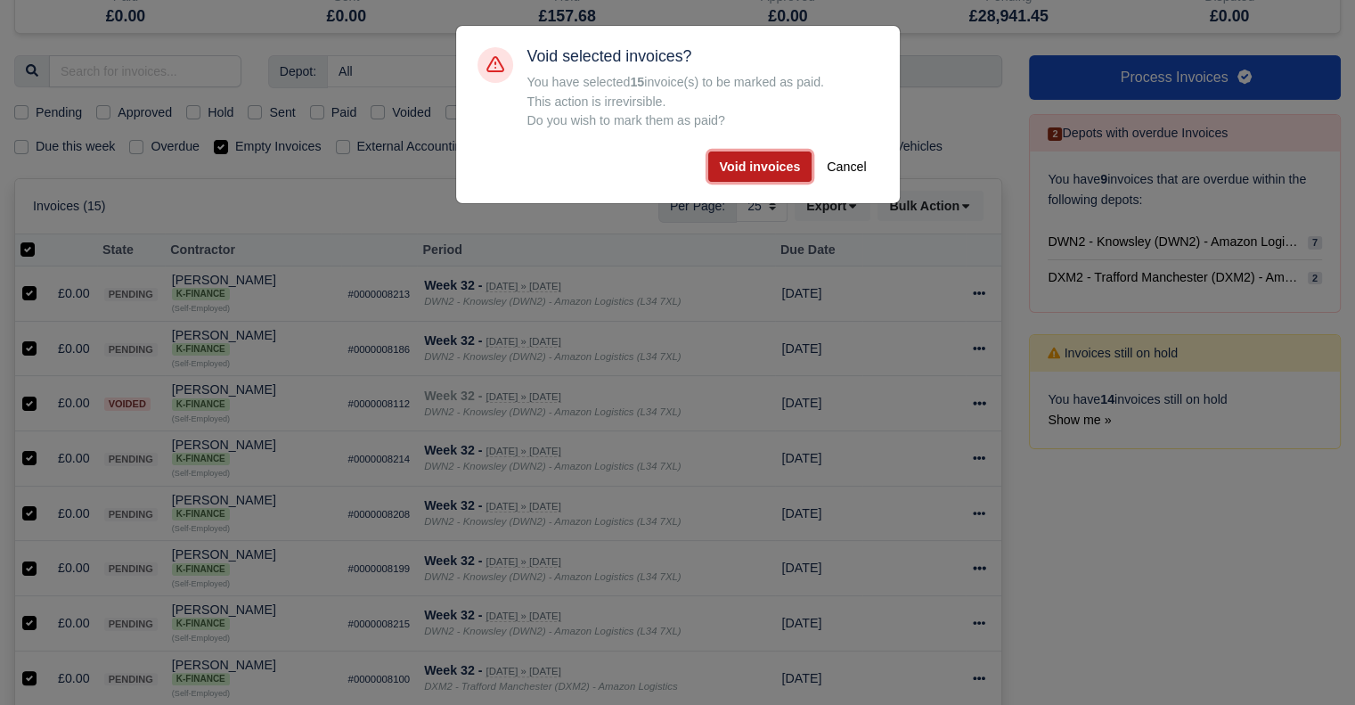
click at [766, 160] on button "Void invoices" at bounding box center [760, 166] width 104 height 30
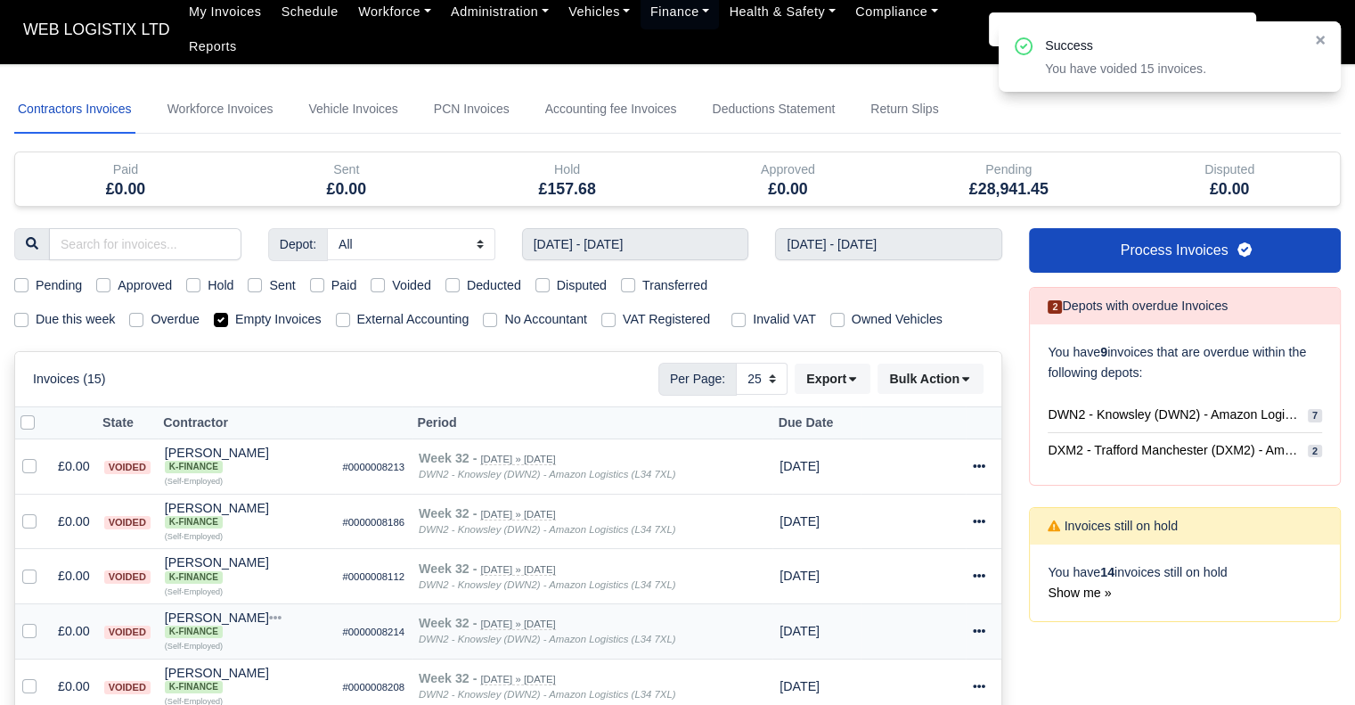
scroll to position [0, 0]
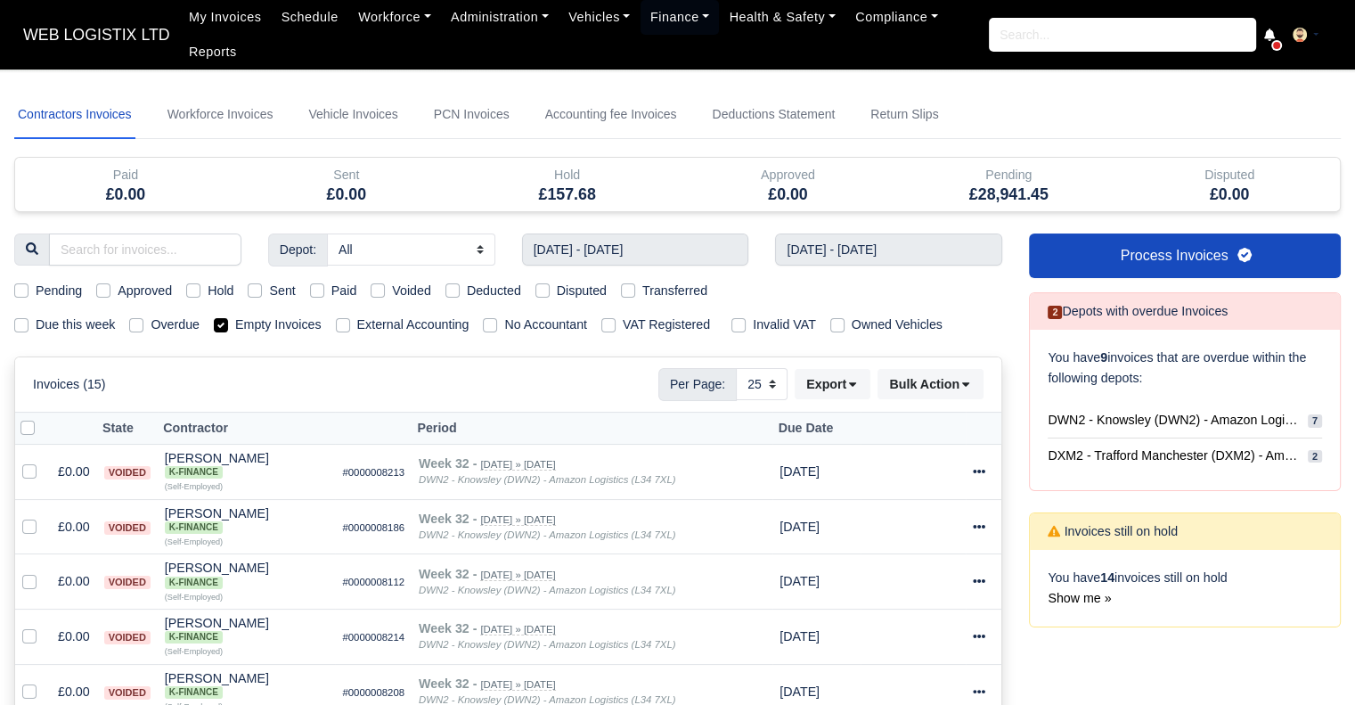
click at [235, 322] on label "Empty Invoices" at bounding box center [278, 325] width 86 height 20
click at [220, 322] on input "Empty Invoices" at bounding box center [221, 322] width 14 height 14
checkbox input "false"
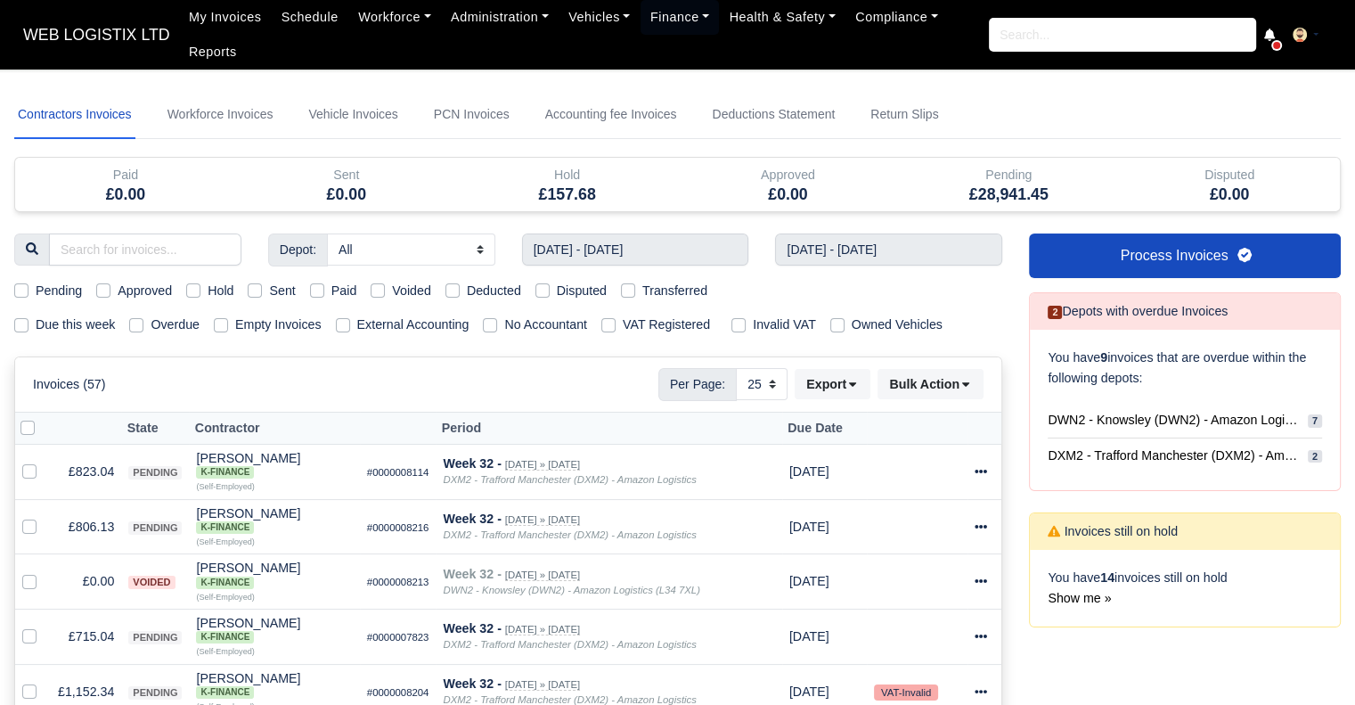
click at [36, 291] on label "Pending" at bounding box center [59, 291] width 46 height 20
click at [21, 291] on input "Pending" at bounding box center [21, 288] width 14 height 14
checkbox input "true"
click at [36, 291] on label "Pending" at bounding box center [59, 291] width 46 height 20
click at [21, 291] on input "Pending" at bounding box center [21, 288] width 14 height 14
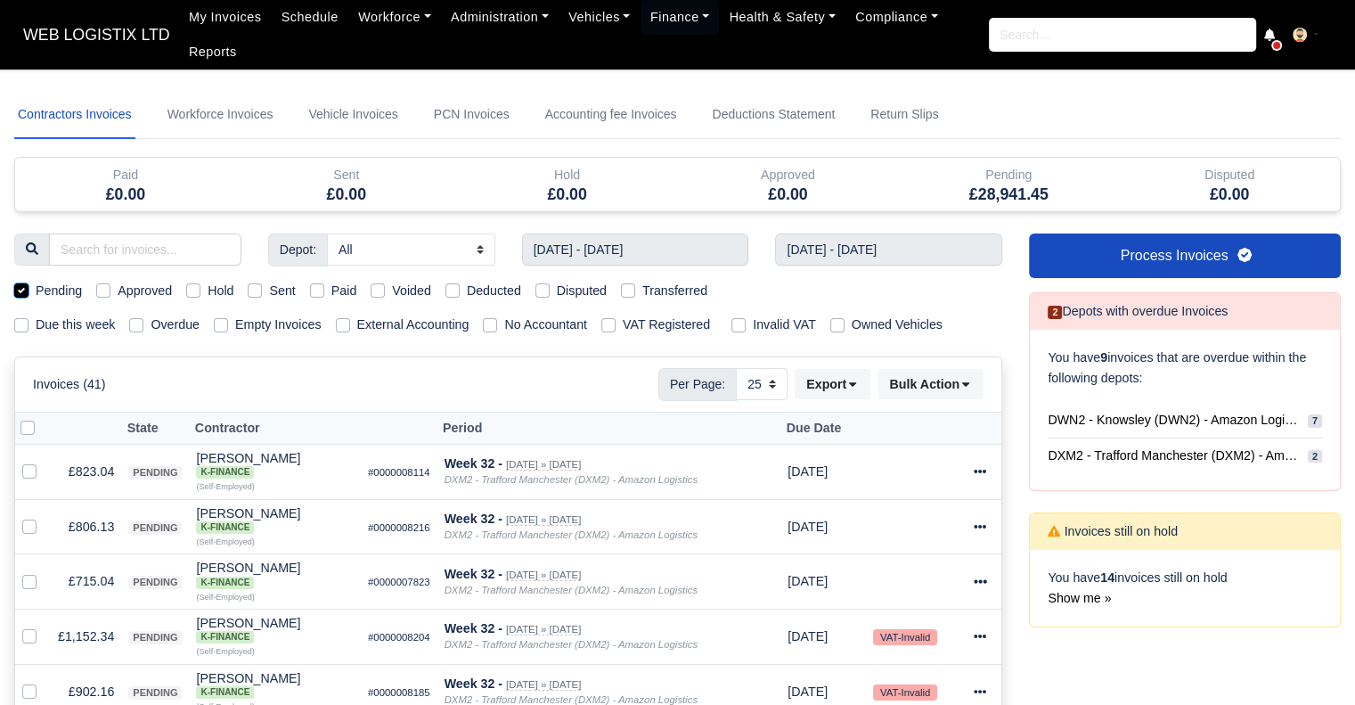
checkbox input "false"
click at [208, 289] on label "Hold" at bounding box center [221, 291] width 26 height 20
click at [196, 289] on input "Hold" at bounding box center [193, 288] width 14 height 14
checkbox input "true"
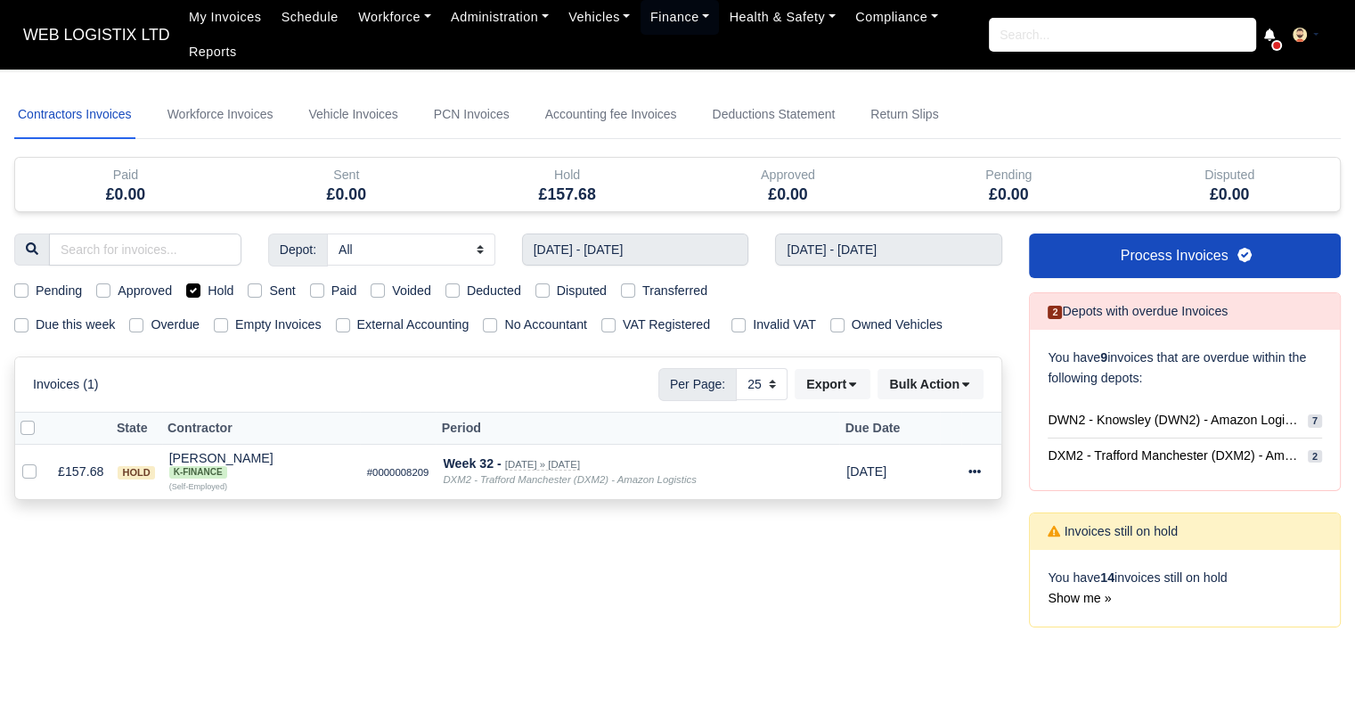
click at [208, 289] on label "Hold" at bounding box center [221, 291] width 26 height 20
click at [192, 289] on input "Hold" at bounding box center [193, 288] width 14 height 14
checkbox input "false"
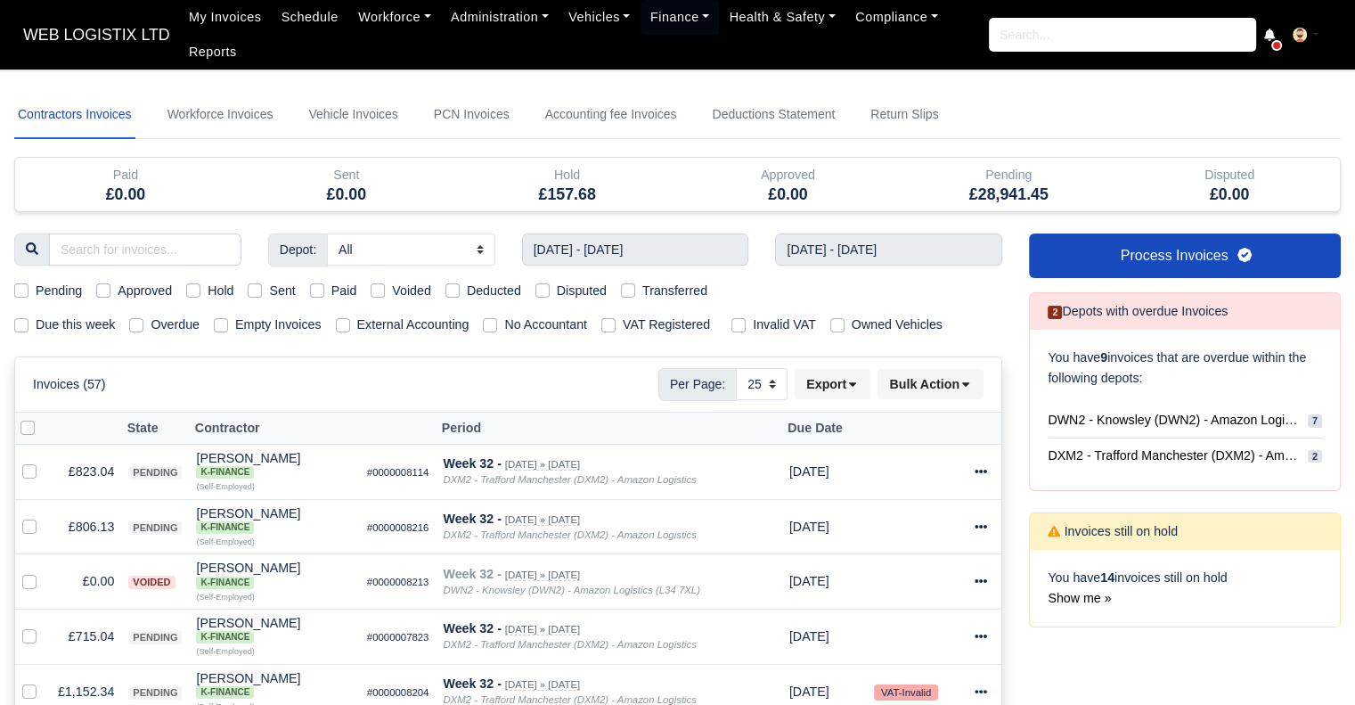
click at [36, 291] on label "Pending" at bounding box center [59, 291] width 46 height 20
click at [25, 291] on input "Pending" at bounding box center [21, 288] width 14 height 14
checkbox input "true"
click at [42, 418] on label at bounding box center [42, 418] width 0 height 0
click at [27, 420] on input "checkbox" at bounding box center [27, 425] width 14 height 14
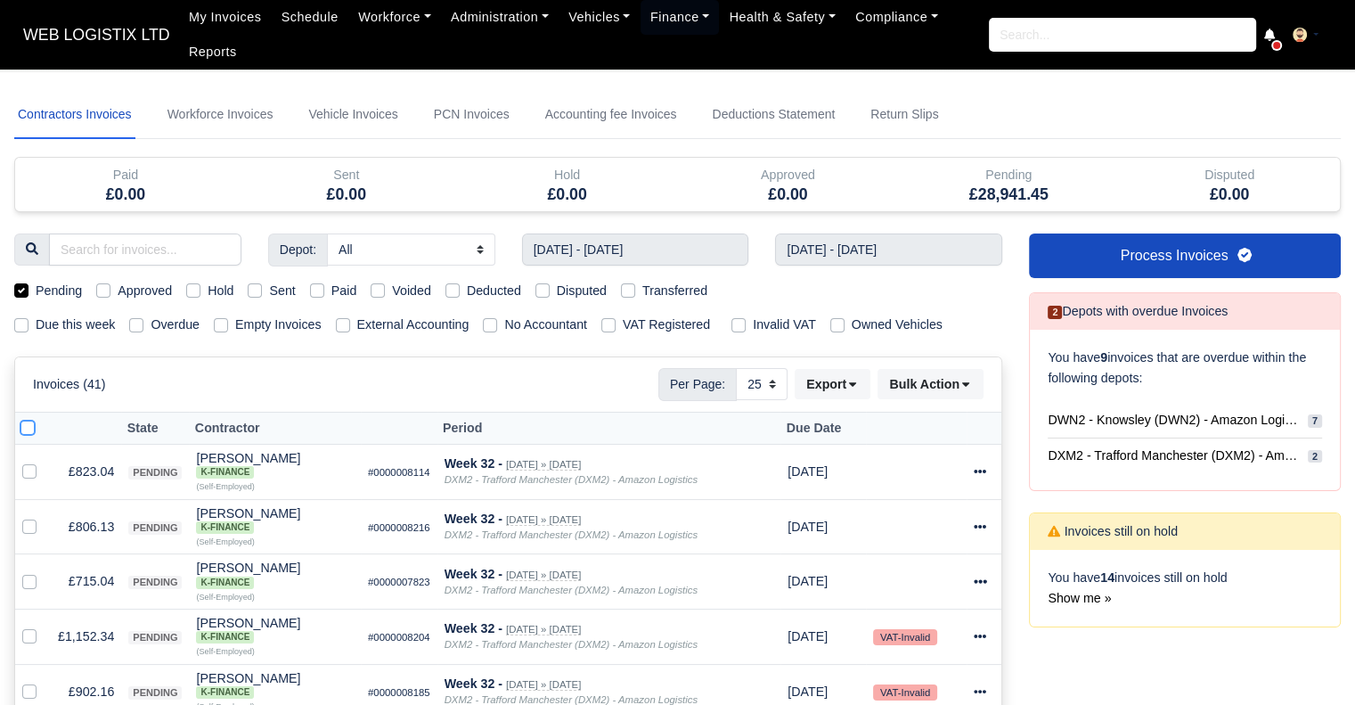
checkbox input "true"
click at [930, 370] on button "Bulk Action" at bounding box center [931, 384] width 106 height 30
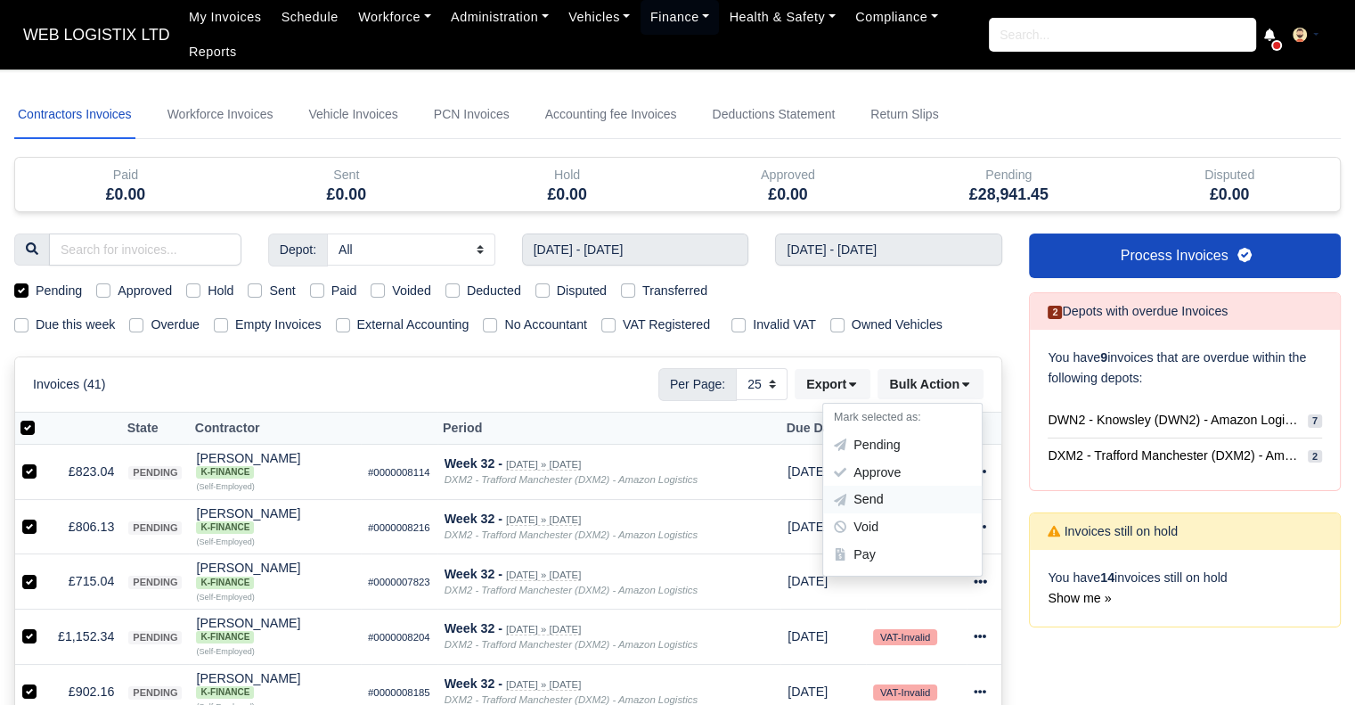
click at [904, 494] on div "Send" at bounding box center [902, 501] width 159 height 28
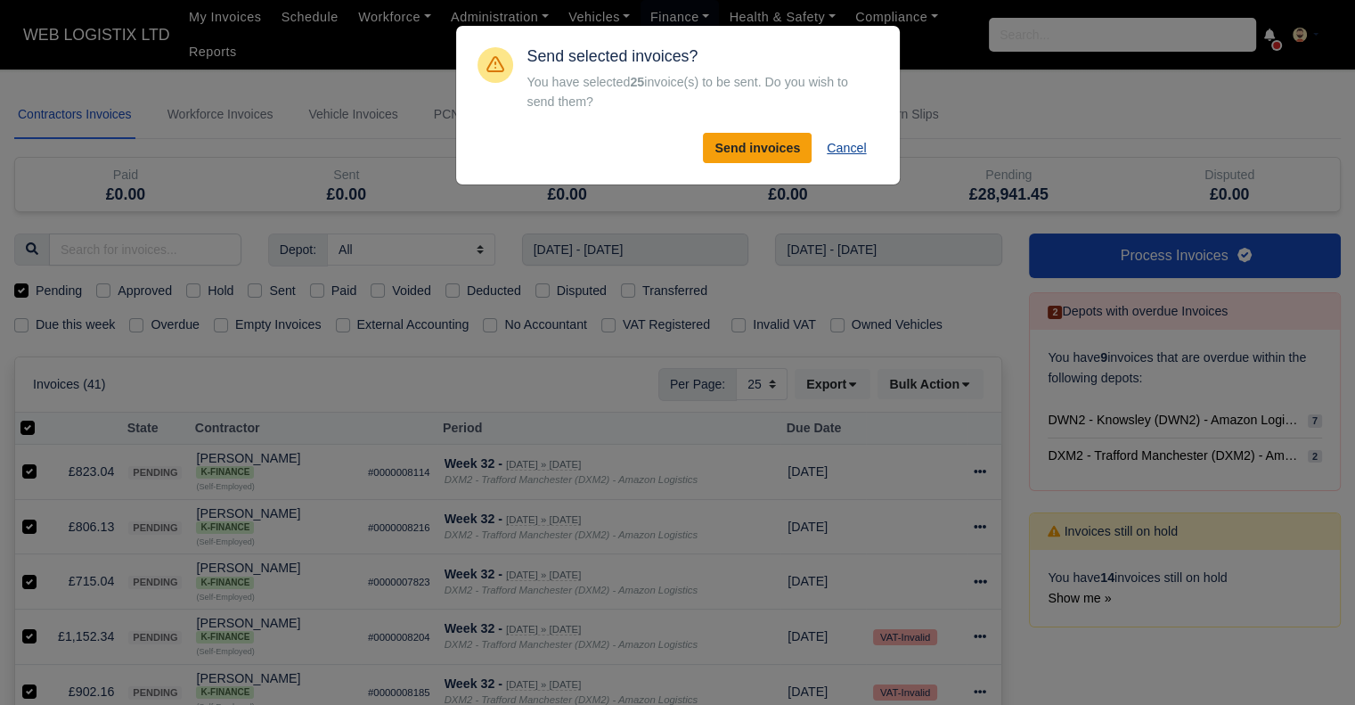
click at [847, 151] on button "Cancel" at bounding box center [846, 148] width 62 height 30
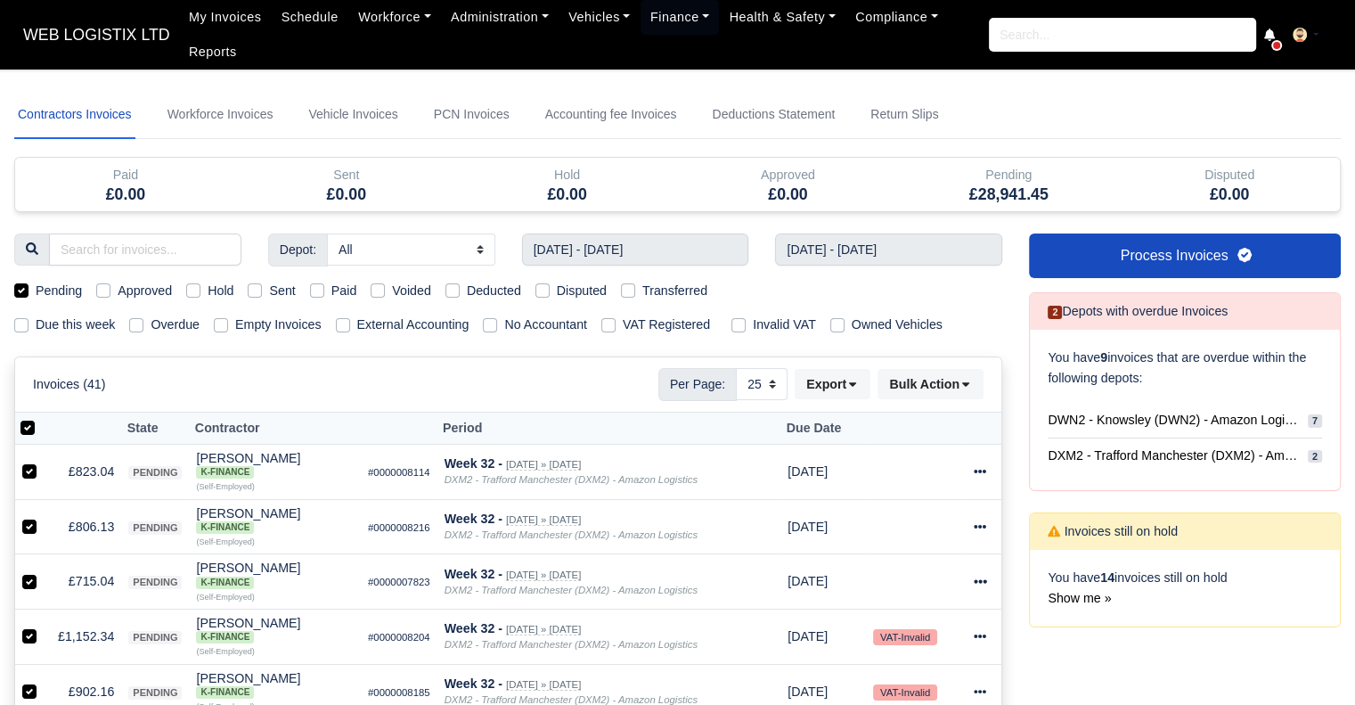
click at [36, 291] on label "Pending" at bounding box center [59, 291] width 46 height 20
click at [22, 291] on input "Pending" at bounding box center [21, 288] width 14 height 14
checkbox input "false"
click at [42, 418] on label at bounding box center [42, 418] width 0 height 0
click at [32, 424] on input "checkbox" at bounding box center [27, 425] width 14 height 14
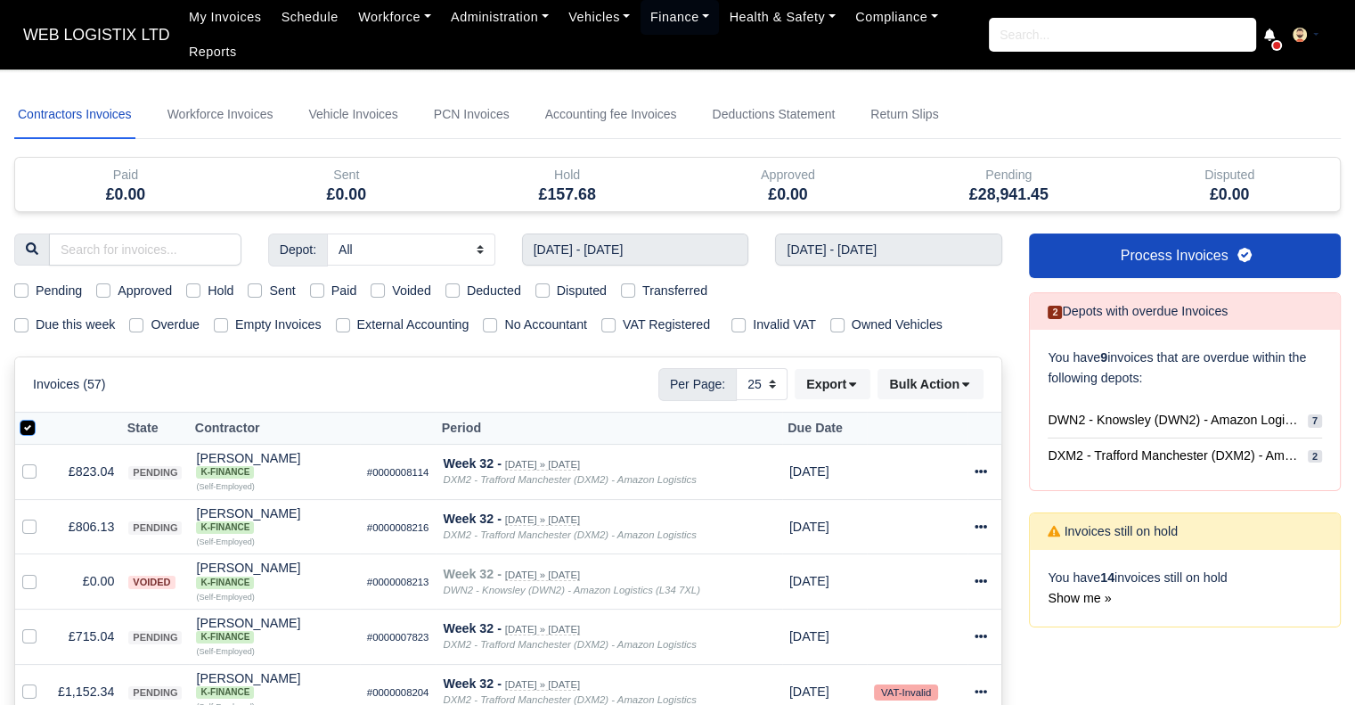
checkbox input "false"
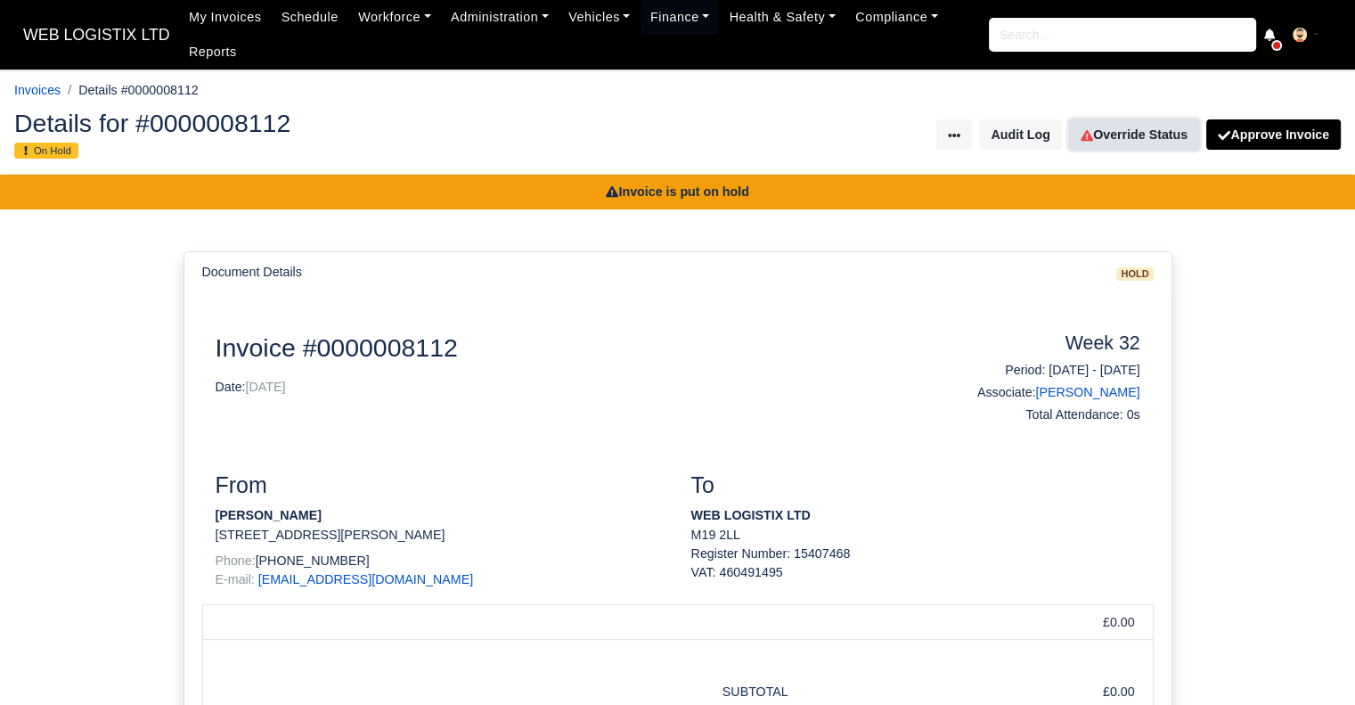
drag, startPoint x: 1171, startPoint y: 135, endPoint x: 1150, endPoint y: 139, distance: 21.0
click at [1171, 135] on link "Override Status" at bounding box center [1134, 134] width 130 height 30
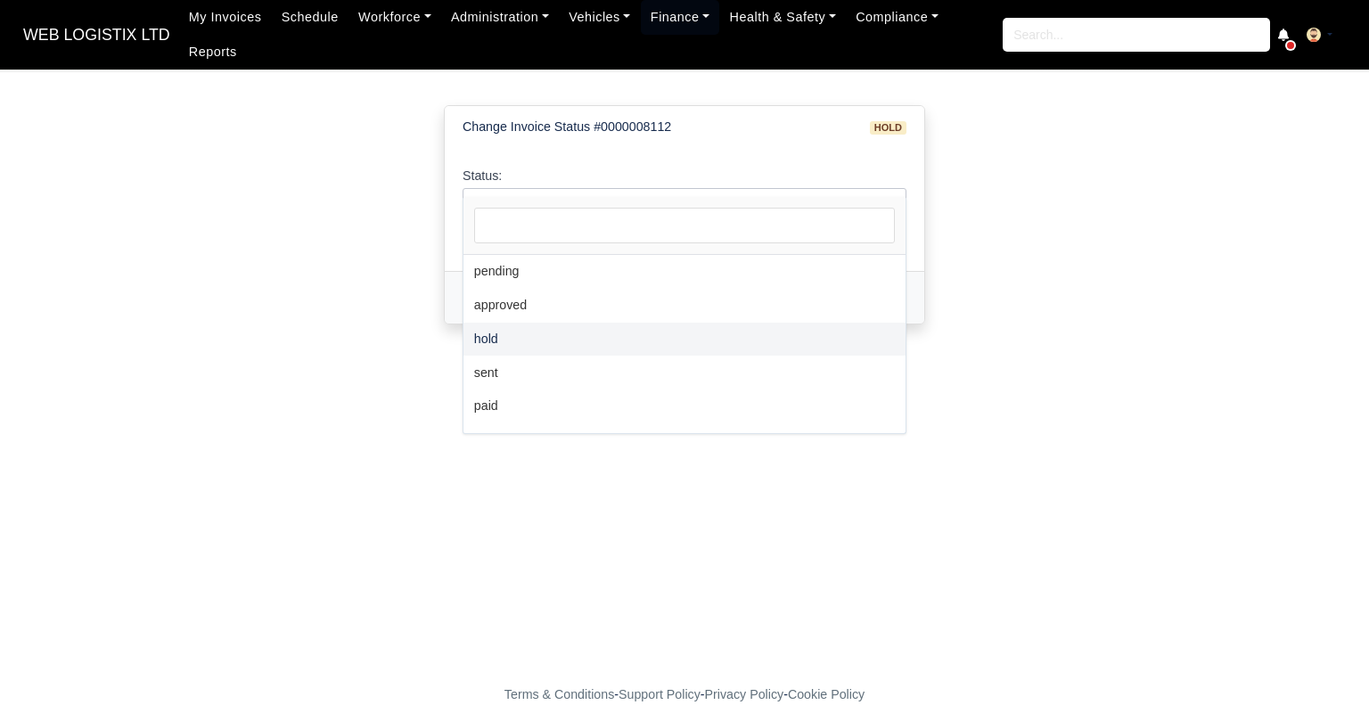
click at [710, 192] on span "hold" at bounding box center [684, 203] width 442 height 22
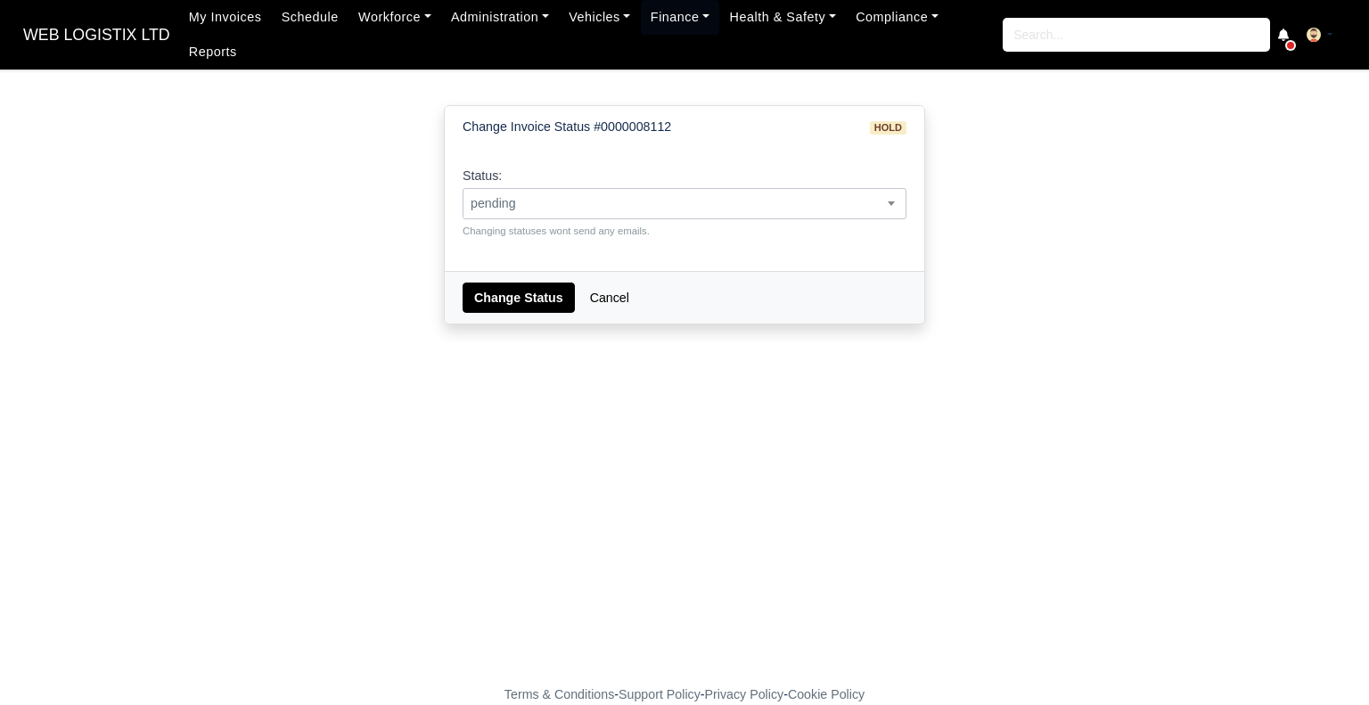
click at [568, 192] on span "pending" at bounding box center [684, 203] width 442 height 22
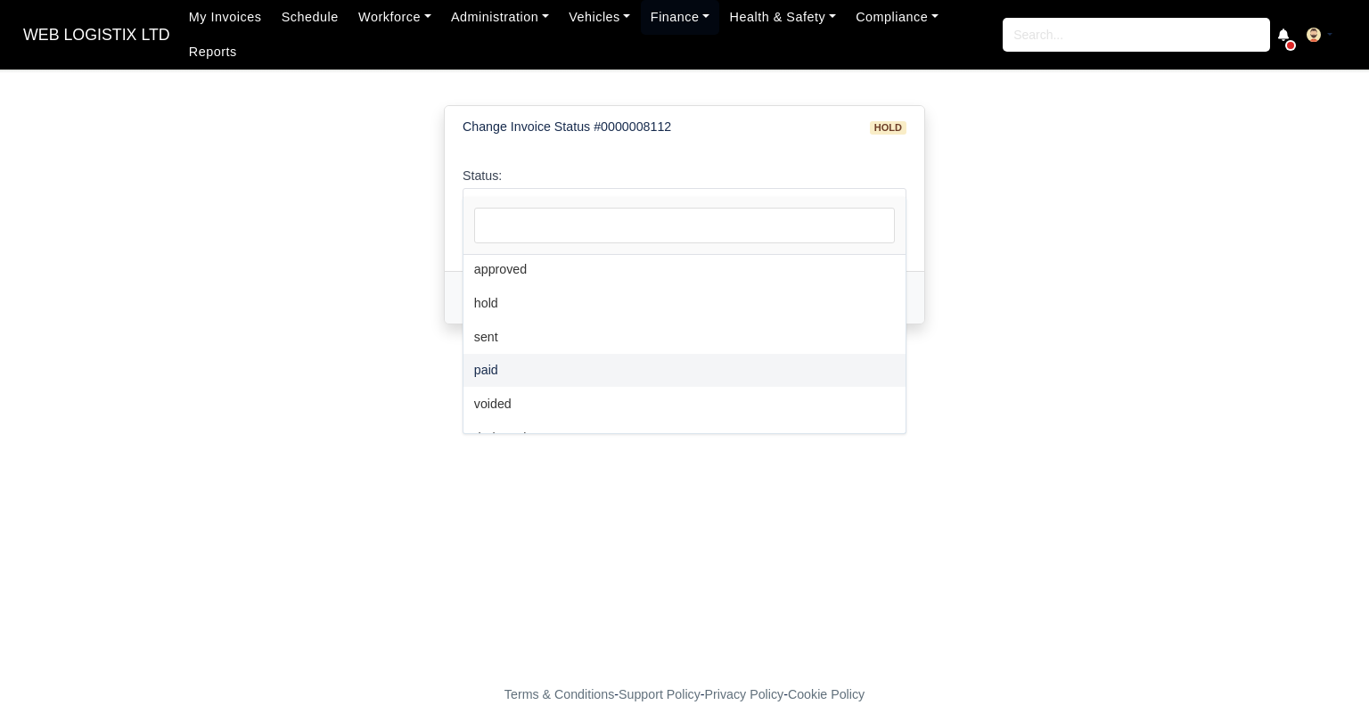
scroll to position [129, 0]
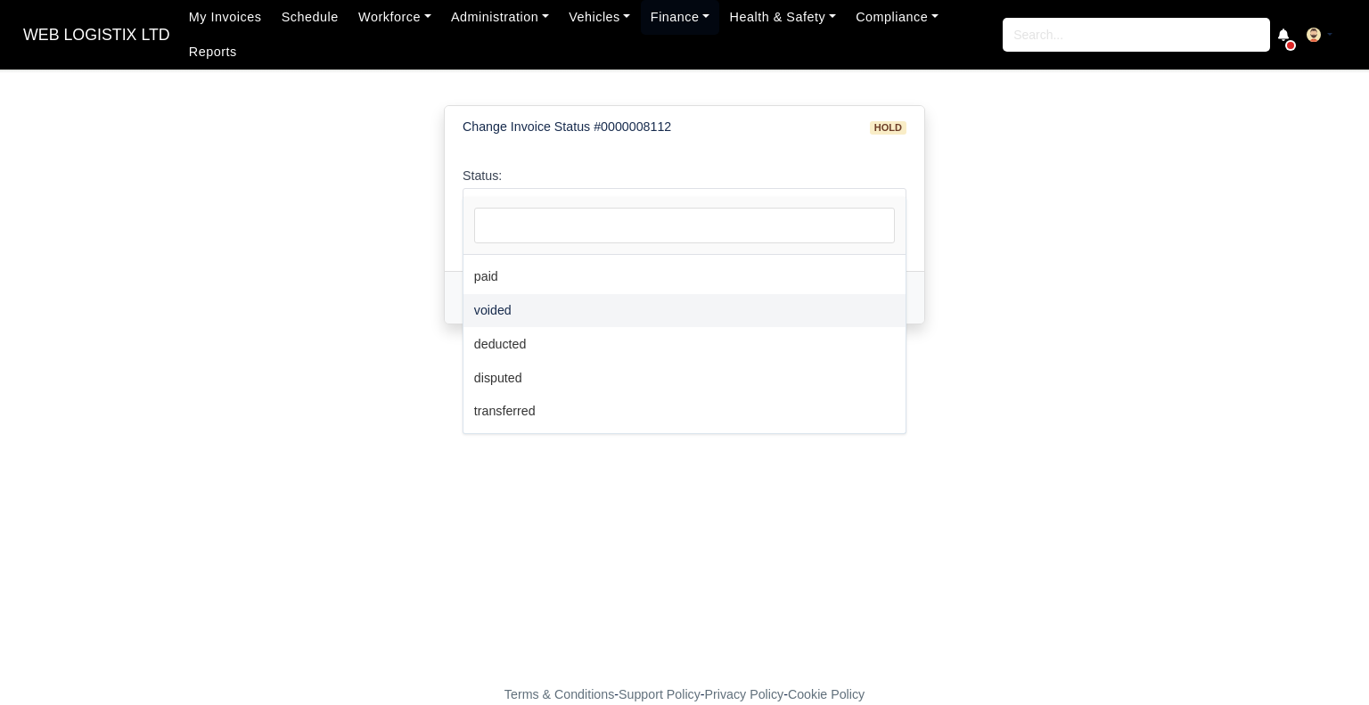
select select "voided"
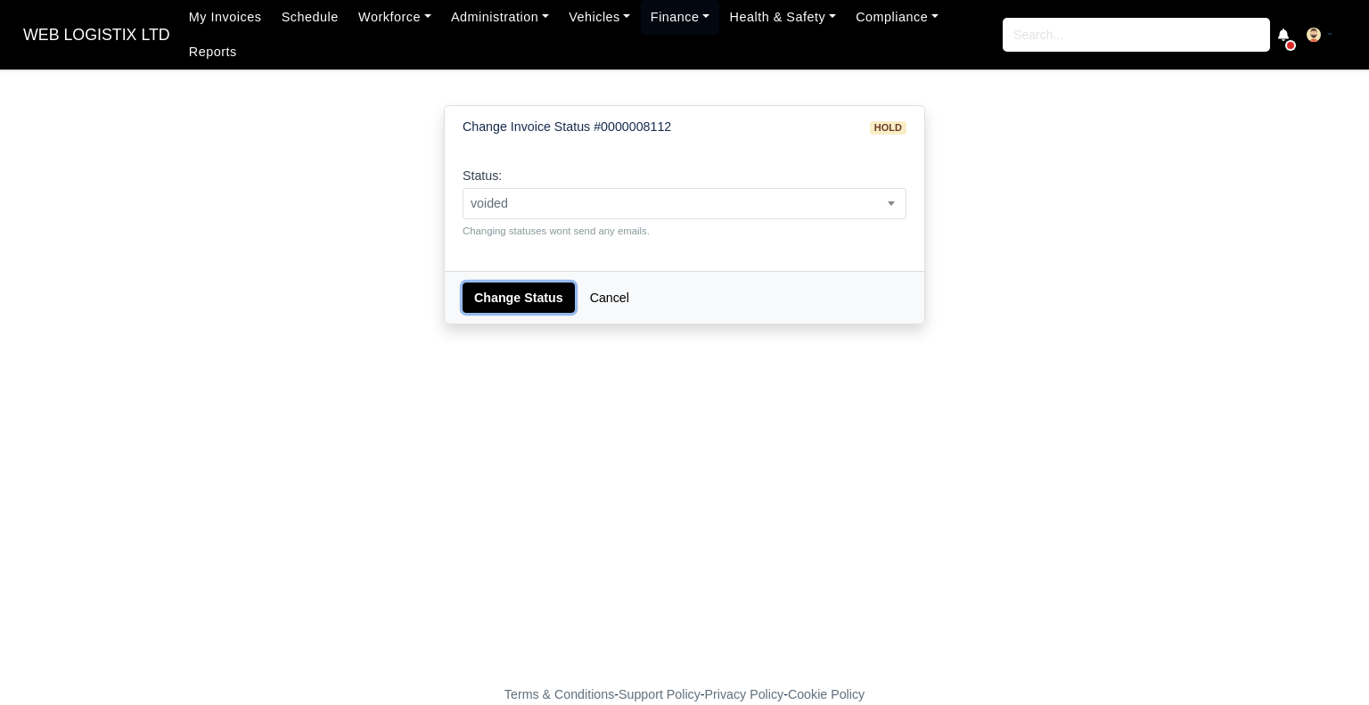
click at [528, 283] on button "Change Status" at bounding box center [518, 297] width 112 height 30
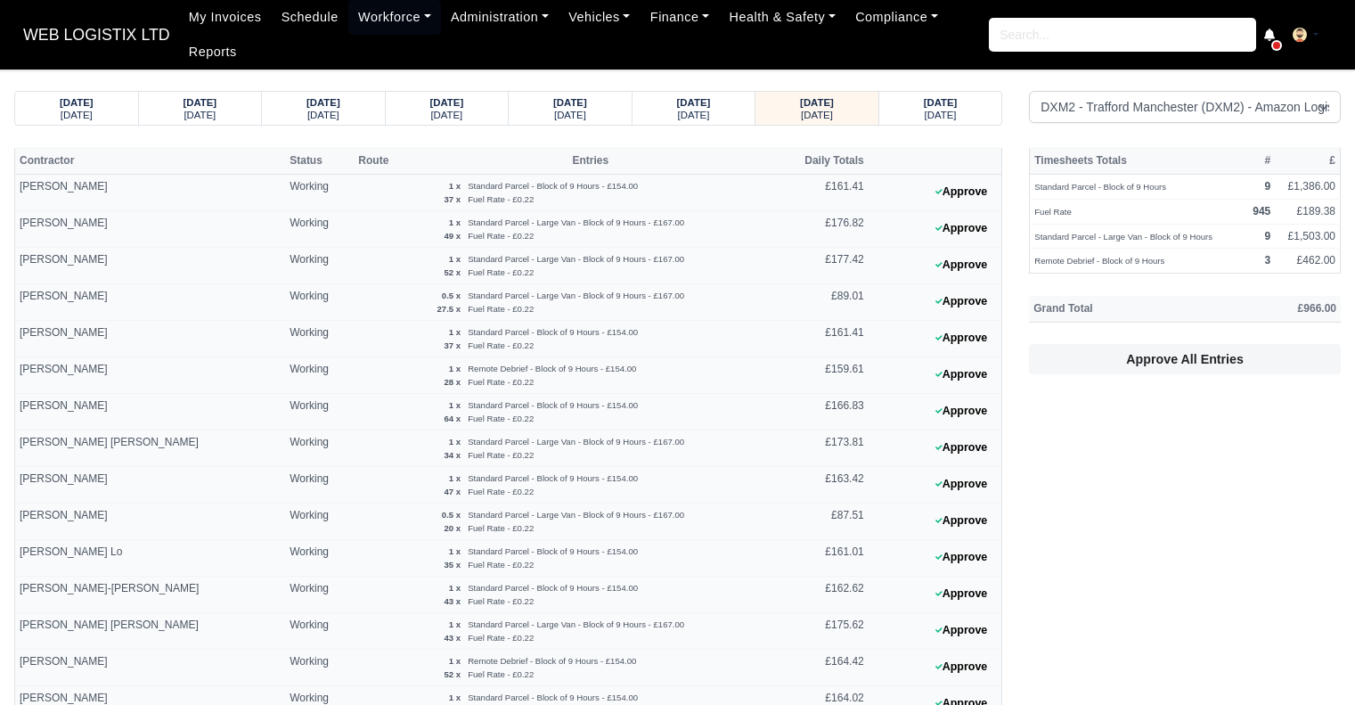
select select "1"
drag, startPoint x: 0, startPoint y: 0, endPoint x: 667, endPoint y: 27, distance: 668.0
click at [667, 27] on link "Finance" at bounding box center [680, 17] width 79 height 35
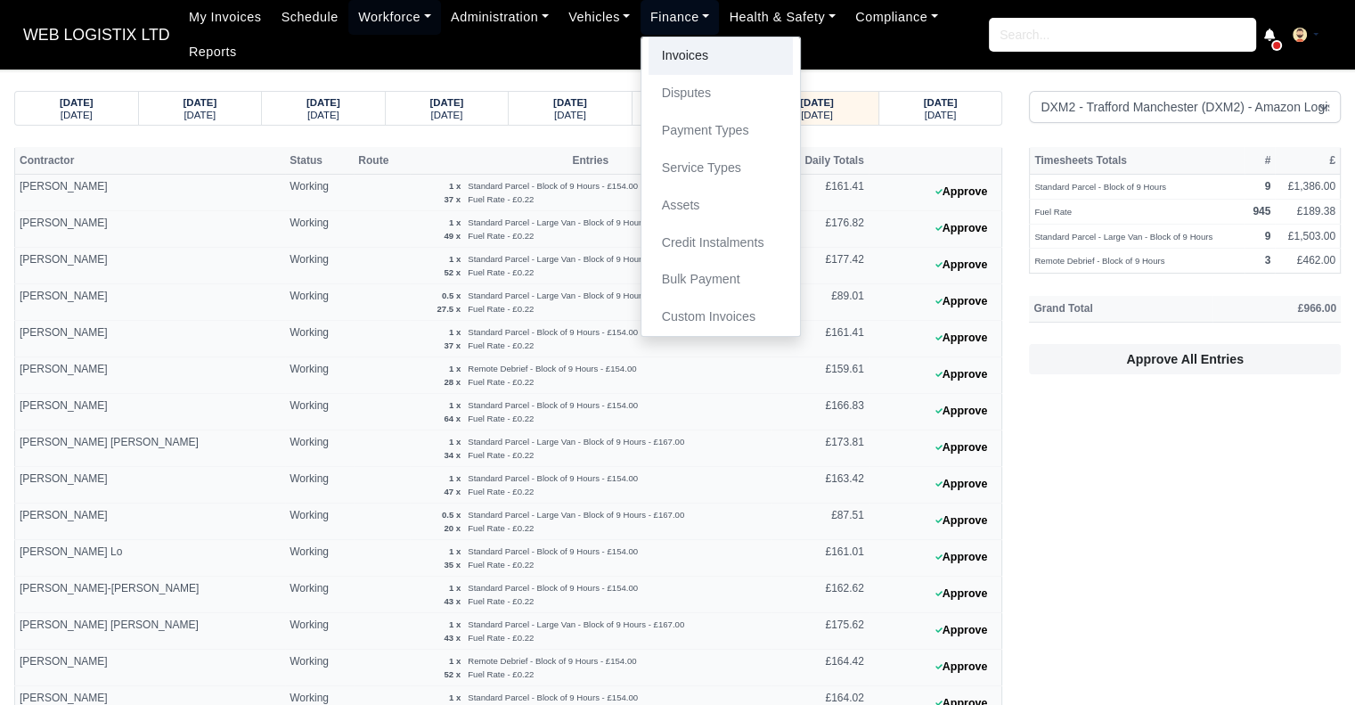
click at [669, 53] on link "Invoices" at bounding box center [721, 55] width 144 height 37
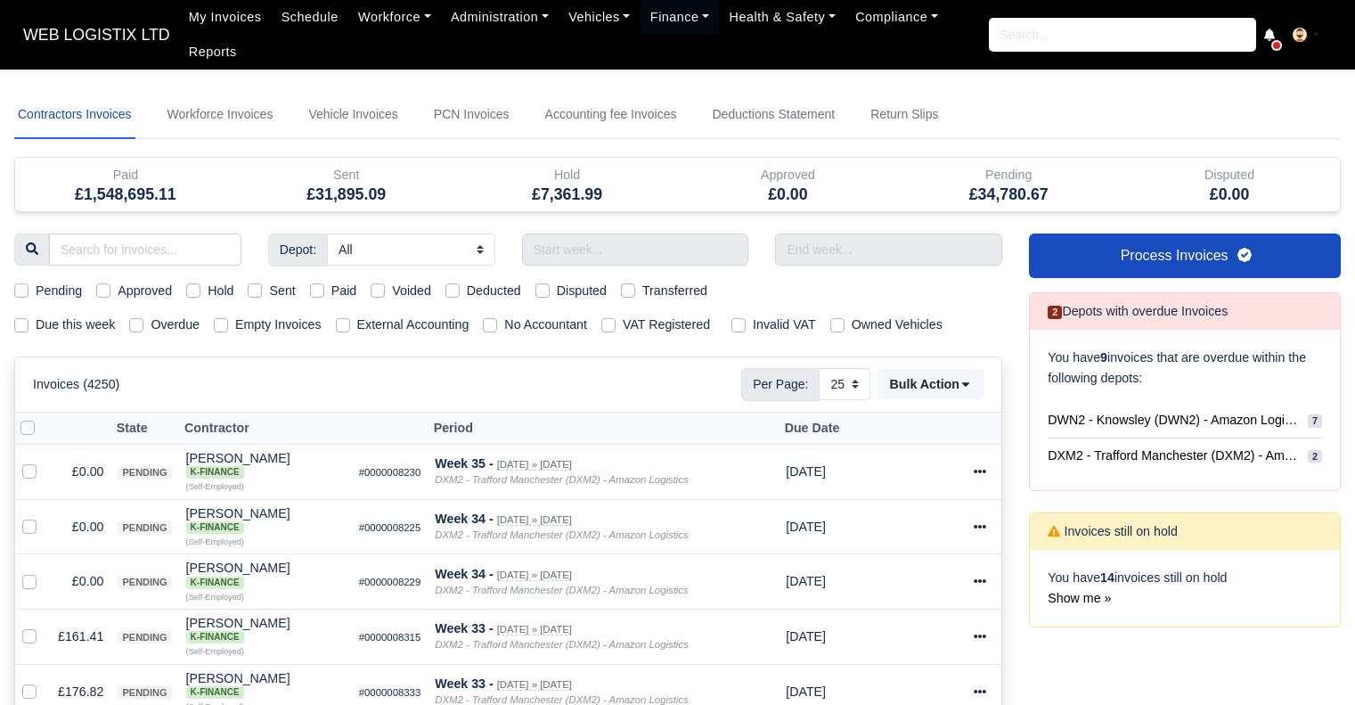
select select "25"
click at [610, 248] on input "text" at bounding box center [635, 249] width 227 height 32
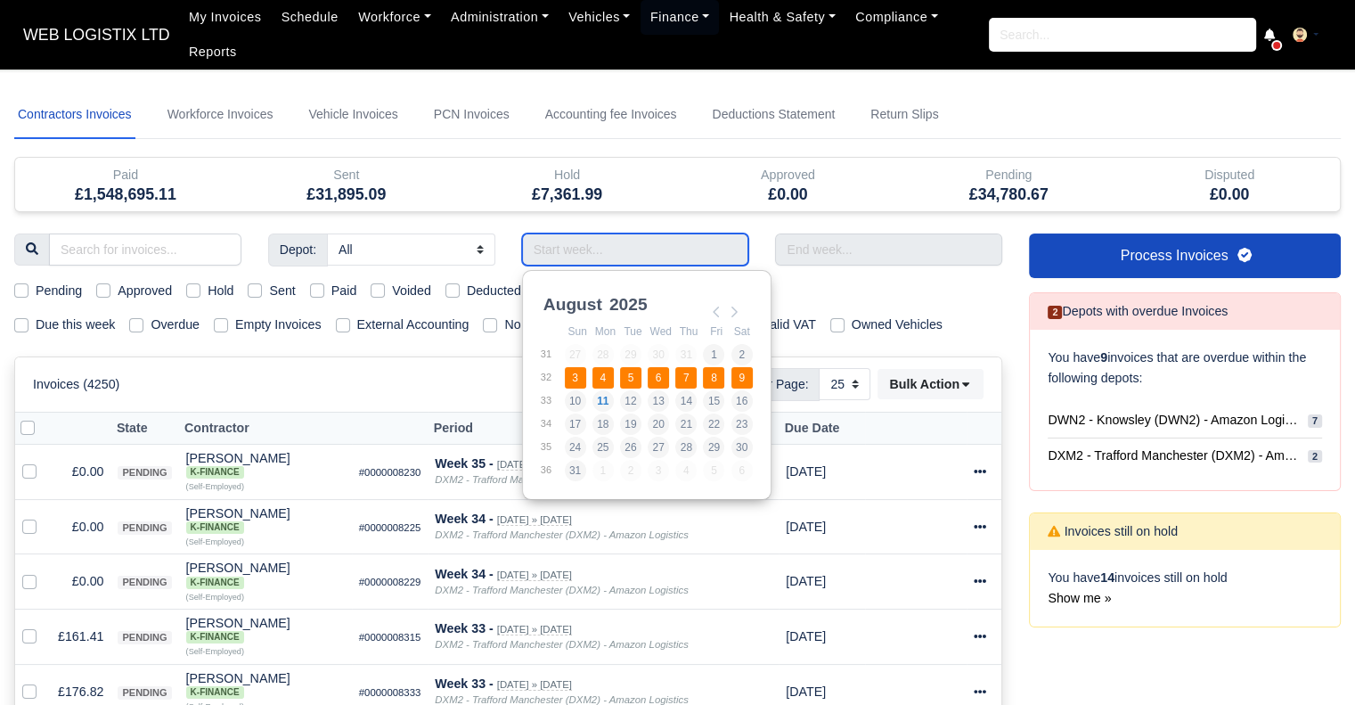
click at [586, 382] on td "3" at bounding box center [578, 377] width 28 height 23
type input "[DATE] - [DATE]"
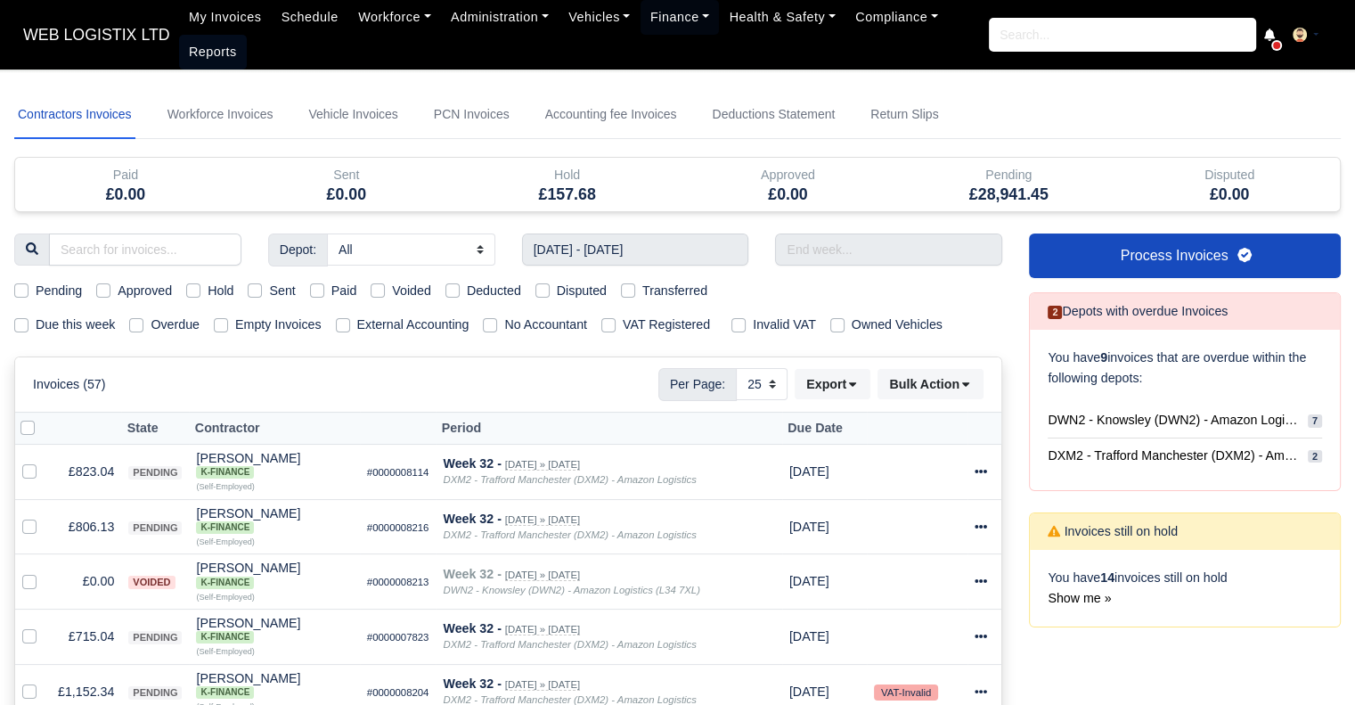
click at [179, 45] on link "Reports" at bounding box center [213, 52] width 68 height 35
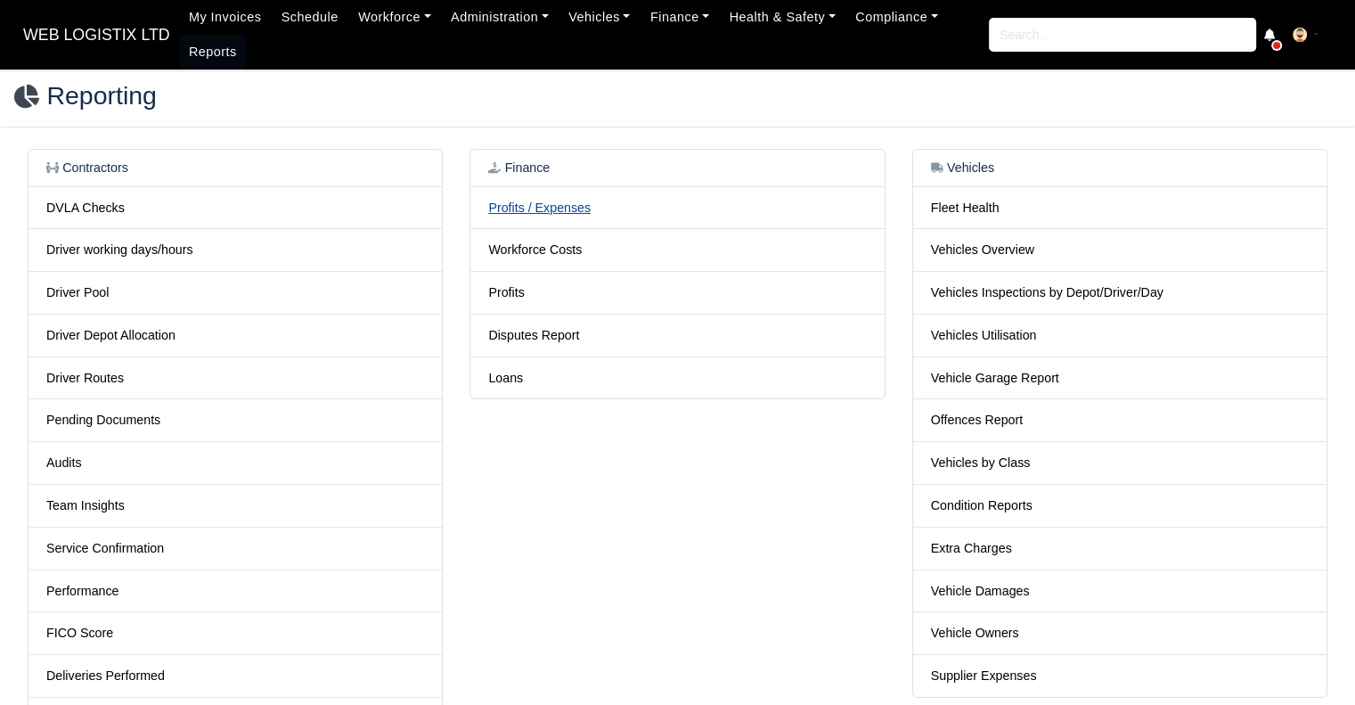
click at [551, 210] on link "Profits / Expenses" at bounding box center [539, 207] width 102 height 14
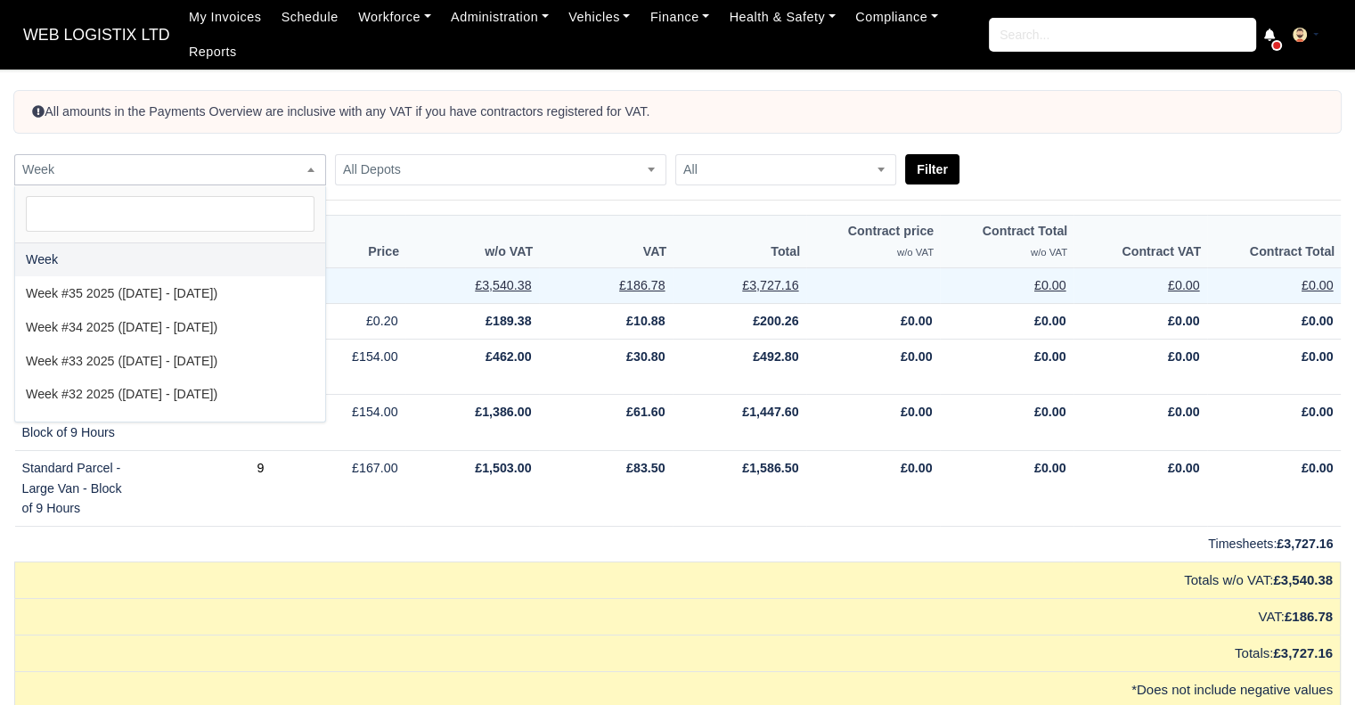
click at [223, 176] on span "Week" at bounding box center [170, 170] width 310 height 22
select select "[DATE]|[DATE]"
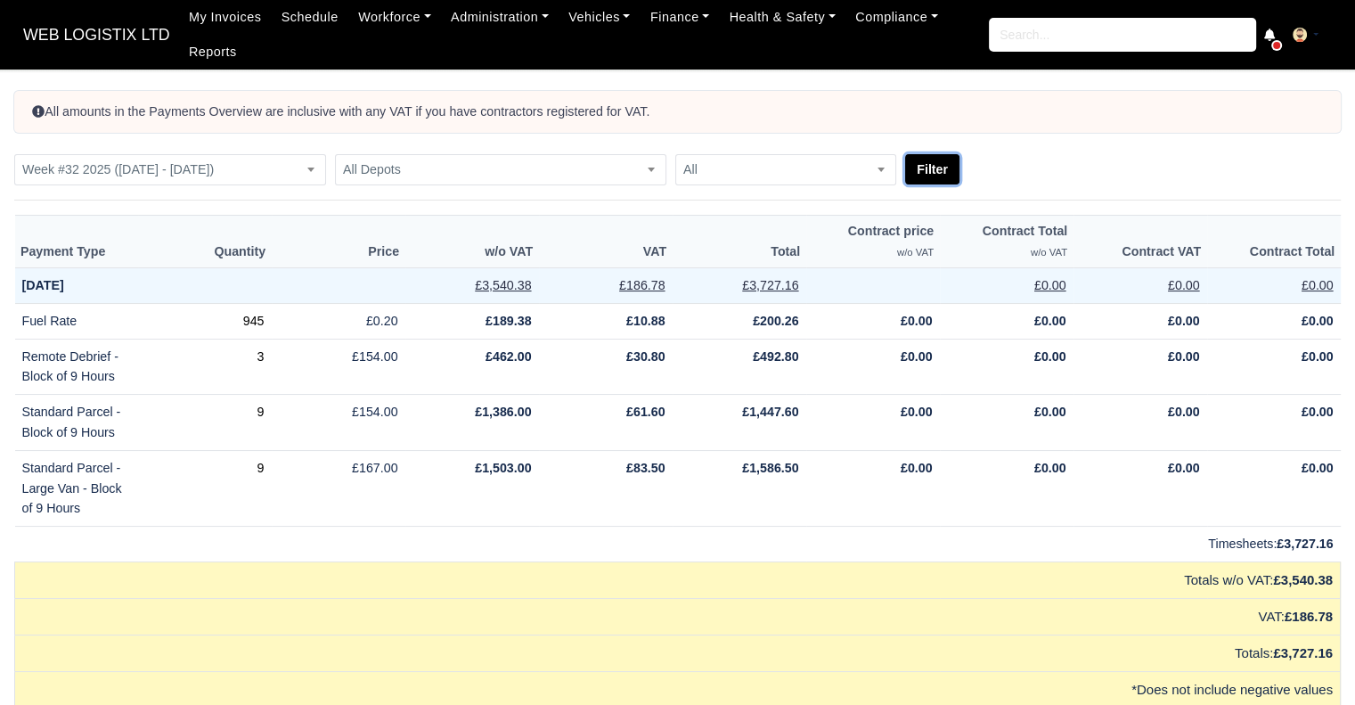
click at [941, 160] on button "Filter" at bounding box center [932, 169] width 54 height 30
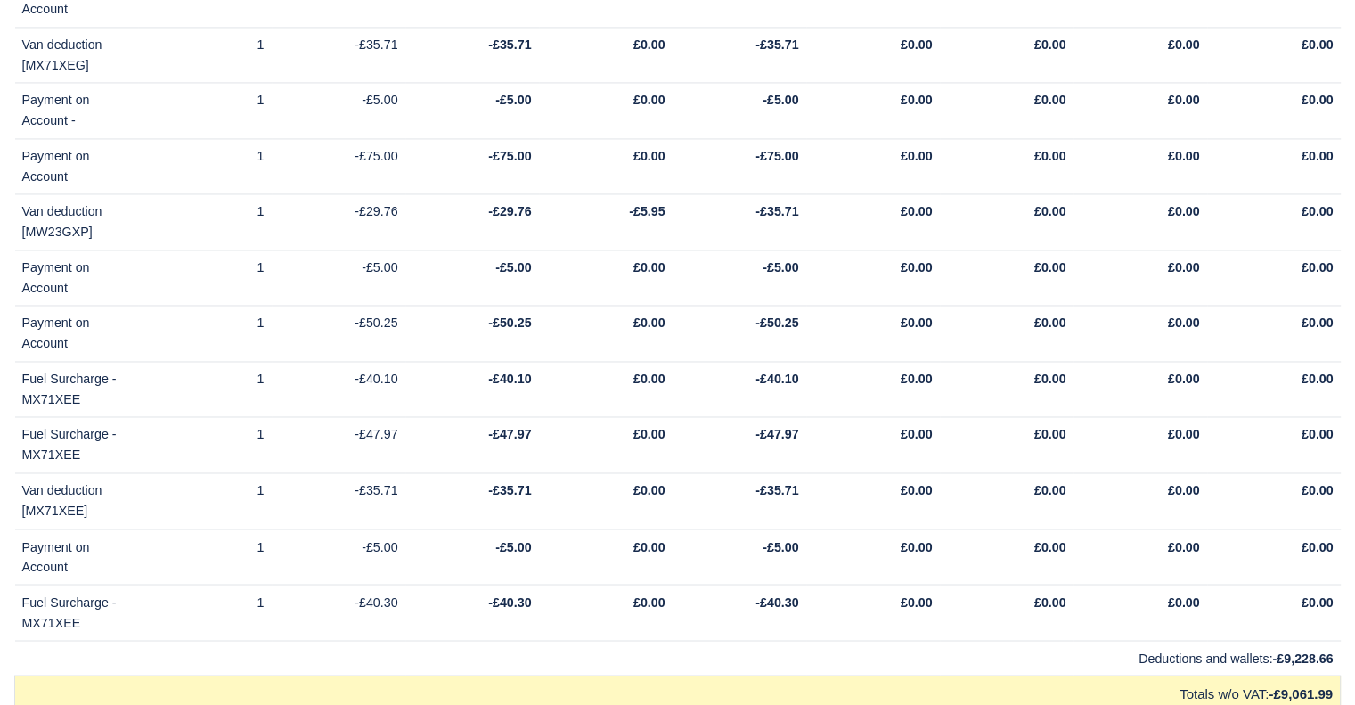
scroll to position [16944, 0]
